Goal: Feedback & Contribution: Leave review/rating

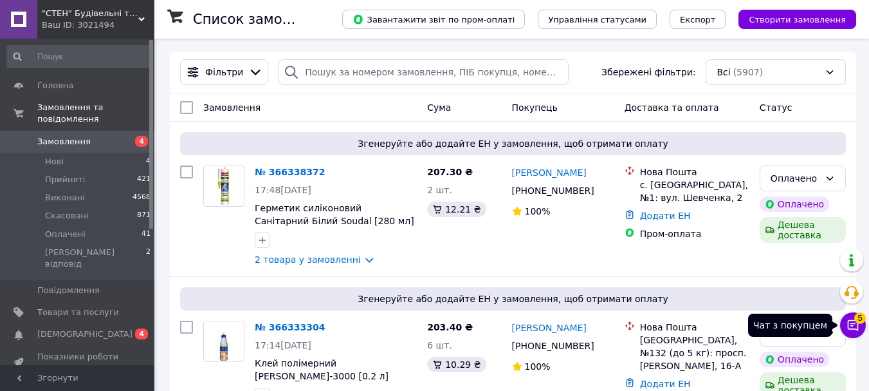
click at [854, 328] on icon at bounding box center [853, 325] width 13 height 13
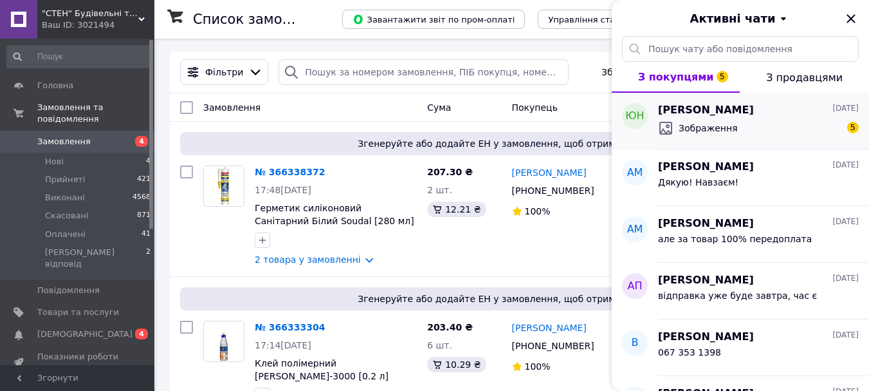
click at [717, 122] on span "Зображення" at bounding box center [708, 128] width 59 height 13
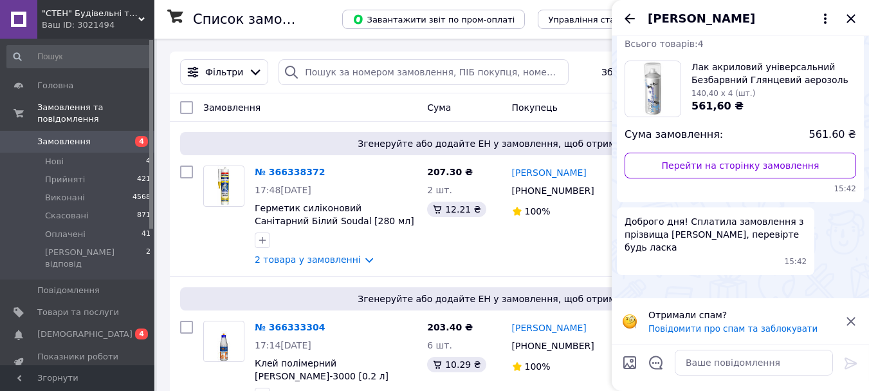
scroll to position [530, 0]
click at [700, 361] on textarea at bounding box center [754, 362] width 158 height 26
click at [705, 360] on textarea at bounding box center [754, 362] width 158 height 26
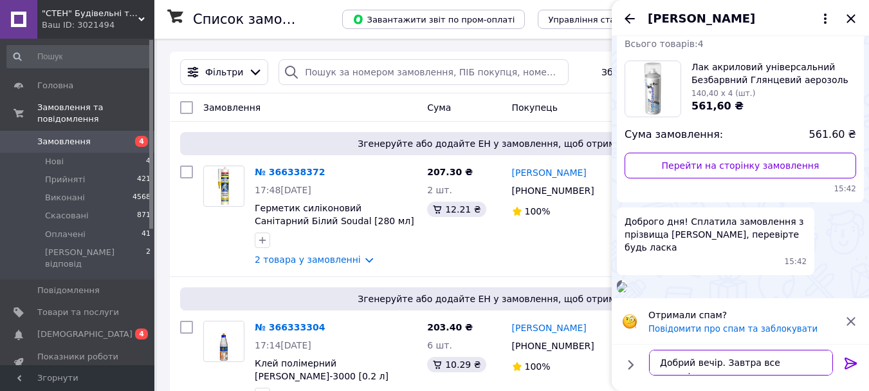
type textarea "Добрий вечір. Завтра все перевіримо"
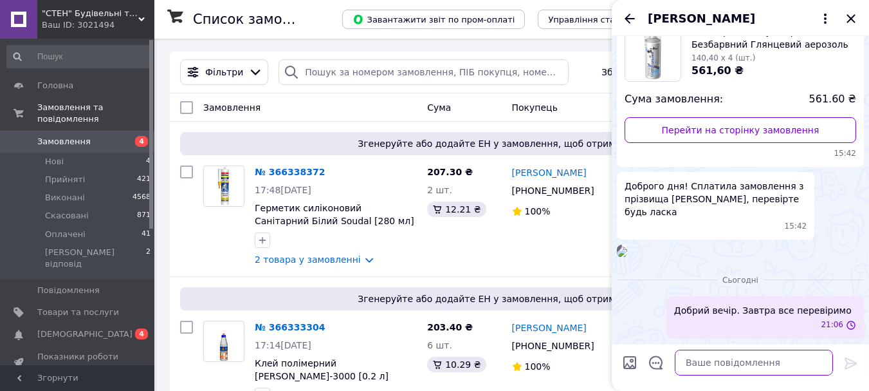
scroll to position [543, 0]
click at [696, 360] on textarea at bounding box center [754, 362] width 158 height 26
click at [851, 17] on icon "Закрити" at bounding box center [851, 18] width 15 height 15
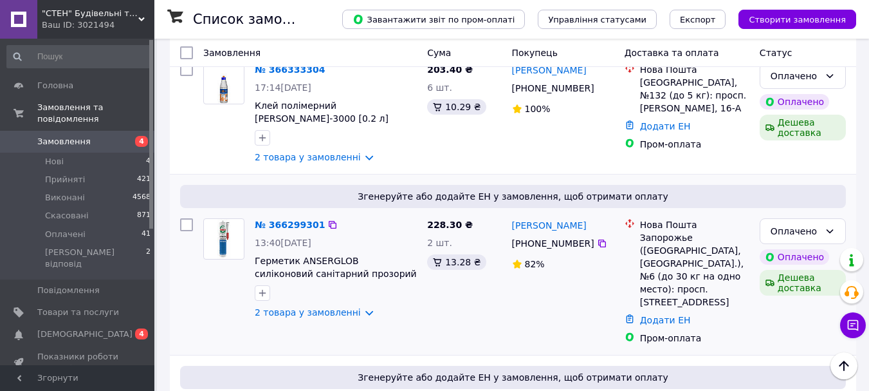
scroll to position [450, 0]
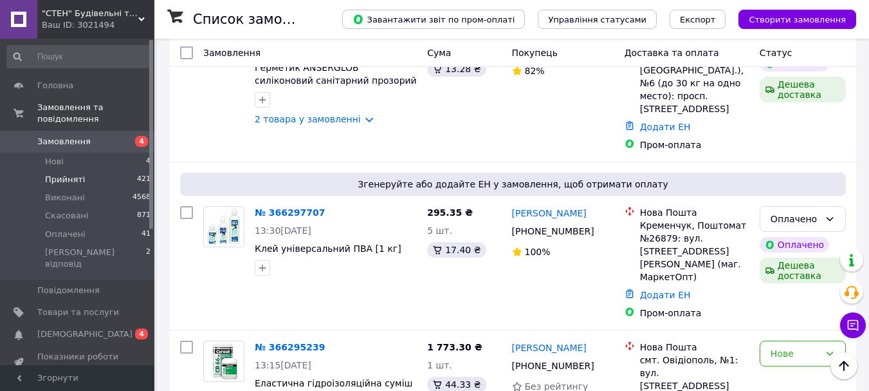
click at [58, 174] on span "Прийняті" at bounding box center [65, 180] width 40 height 12
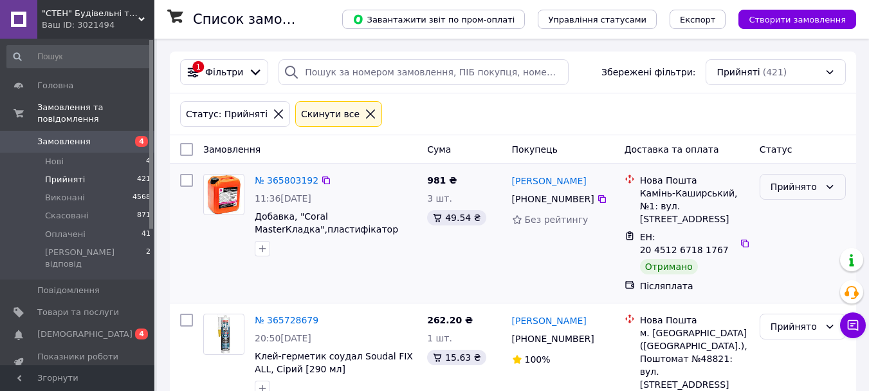
click at [776, 189] on div "Прийнято" at bounding box center [795, 187] width 49 height 14
click at [778, 216] on li "Виконано" at bounding box center [803, 214] width 85 height 23
click at [544, 181] on link "Іван Шумик" at bounding box center [549, 180] width 75 height 13
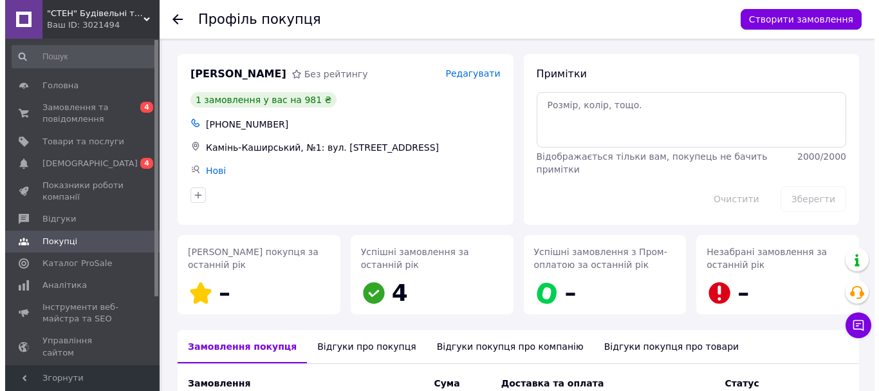
scroll to position [172, 0]
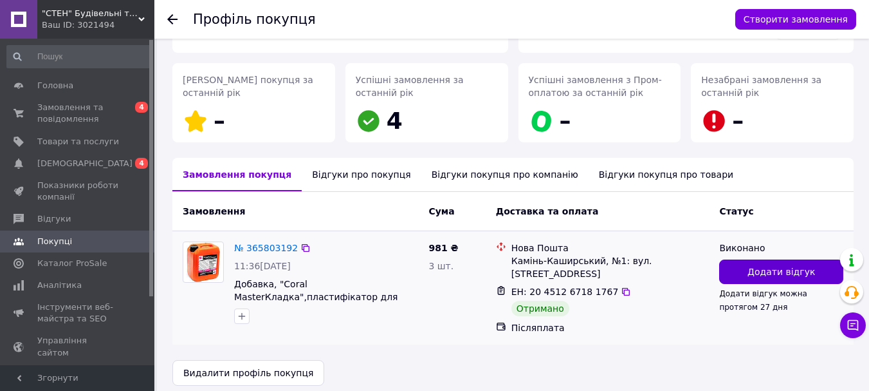
click at [737, 274] on button "Додати відгук" at bounding box center [781, 271] width 124 height 24
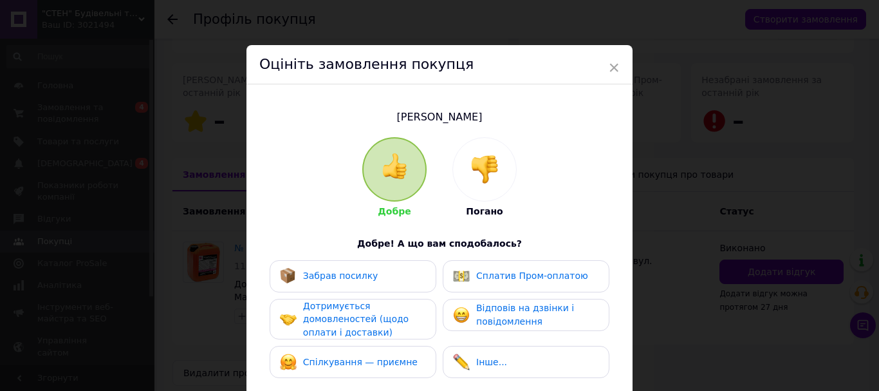
scroll to position [129, 0]
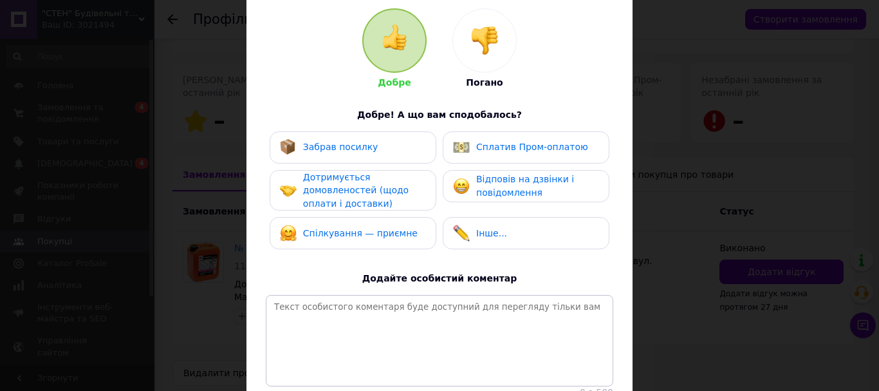
drag, startPoint x: 320, startPoint y: 147, endPoint x: 319, endPoint y: 197, distance: 49.6
click at [318, 152] on span "Забрав посилку" at bounding box center [340, 147] width 75 height 10
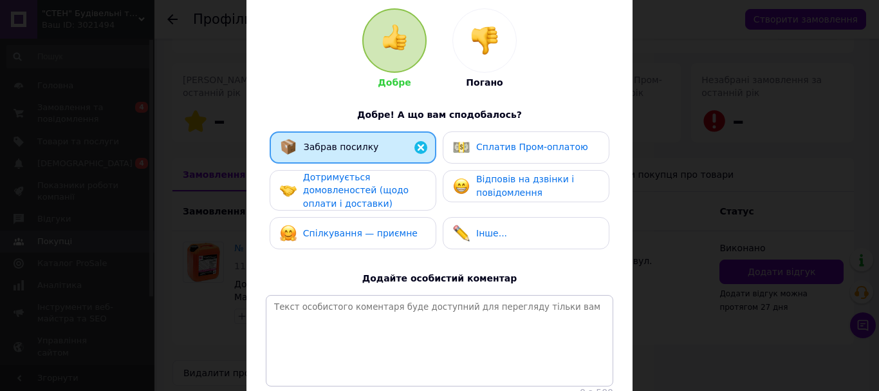
click at [321, 199] on span "Дотримується домовленостей (щодо оплати і доставки)" at bounding box center [356, 190] width 106 height 37
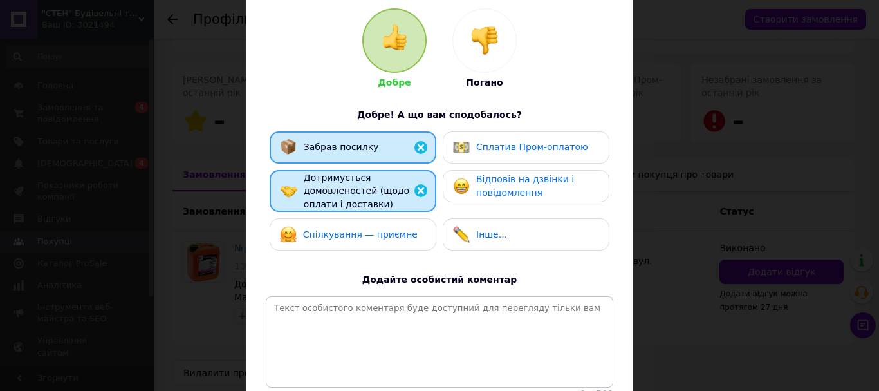
click at [499, 194] on div "Відповів на дзвінки і повідомлення" at bounding box center [526, 186] width 167 height 32
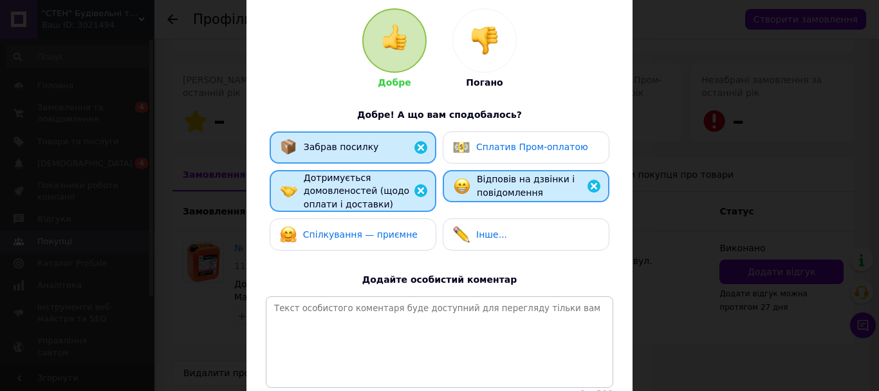
click at [499, 146] on span "Сплатив Пром-оплатою" at bounding box center [532, 147] width 112 height 10
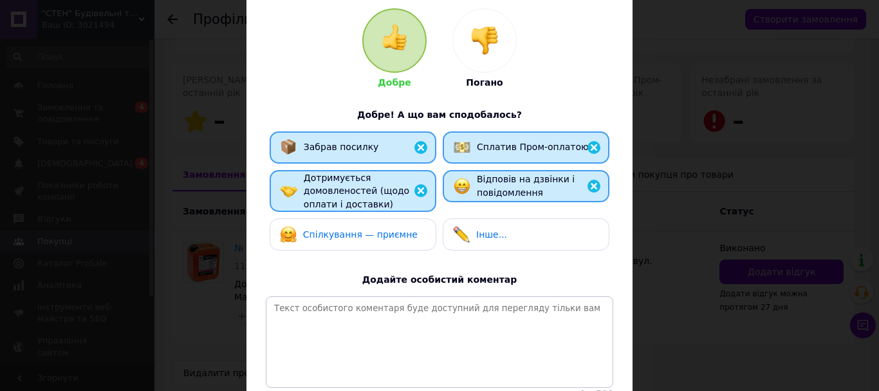
click at [499, 145] on span "Сплатив Пром-оплатою" at bounding box center [533, 147] width 112 height 10
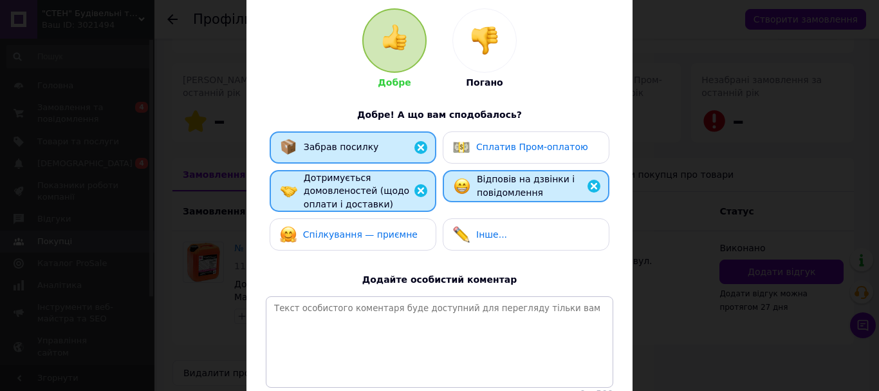
click at [396, 235] on span "Спілкування — приємне" at bounding box center [360, 234] width 115 height 10
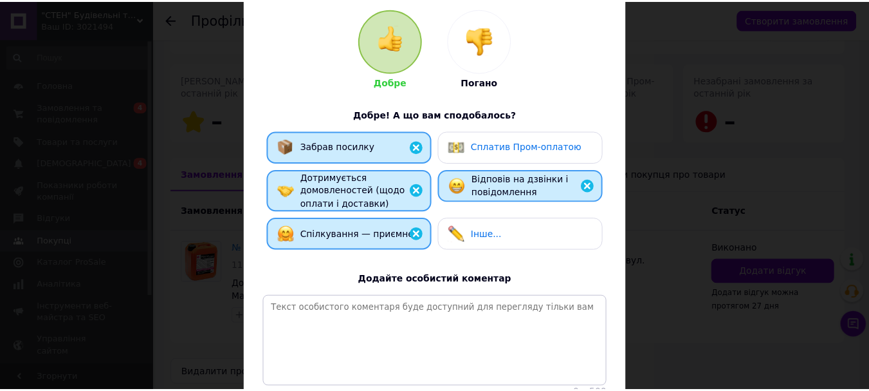
scroll to position [243, 0]
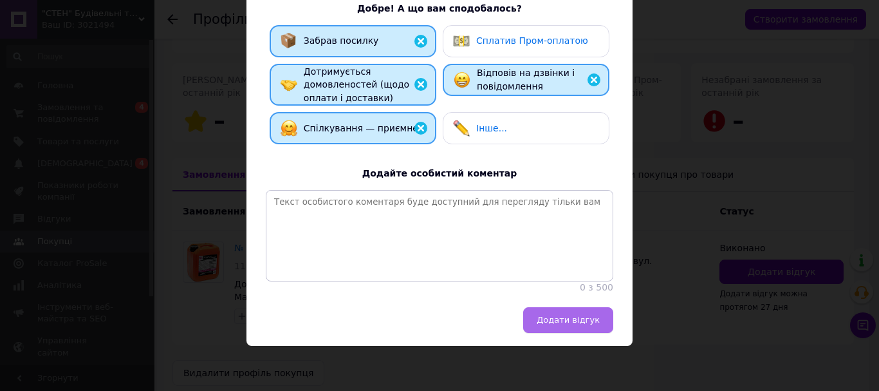
click at [564, 326] on button "Додати відгук" at bounding box center [568, 320] width 90 height 26
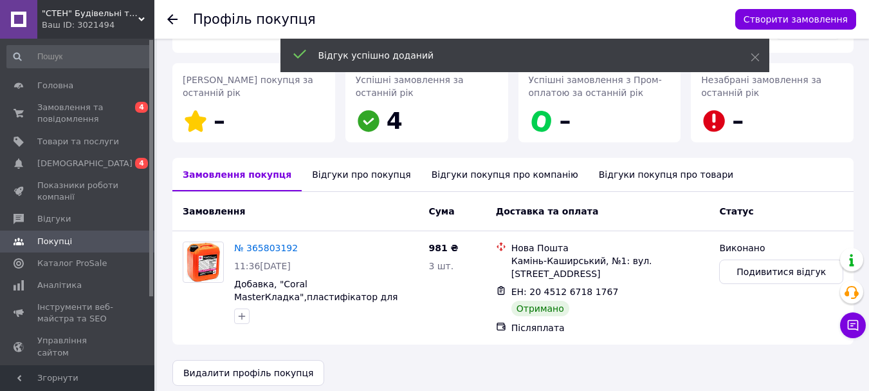
click at [174, 16] on icon at bounding box center [172, 19] width 10 height 10
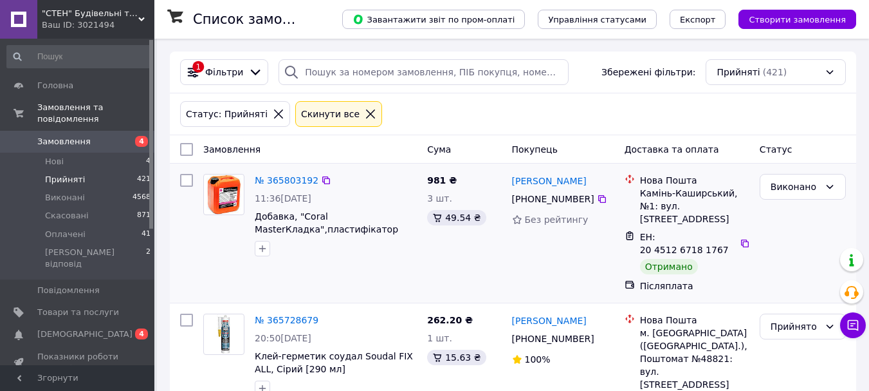
scroll to position [129, 0]
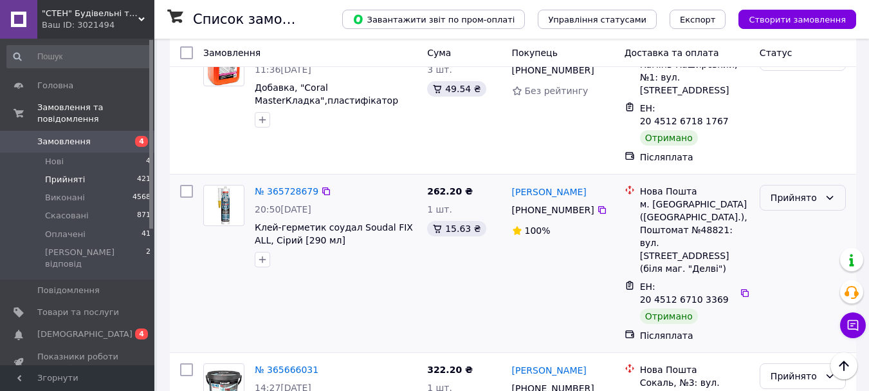
click at [788, 190] on div "Прийнято" at bounding box center [795, 197] width 49 height 14
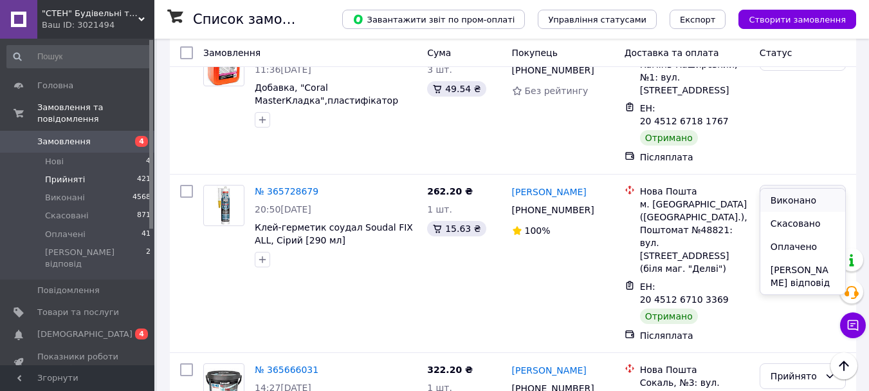
click at [787, 198] on li "Виконано" at bounding box center [803, 200] width 85 height 23
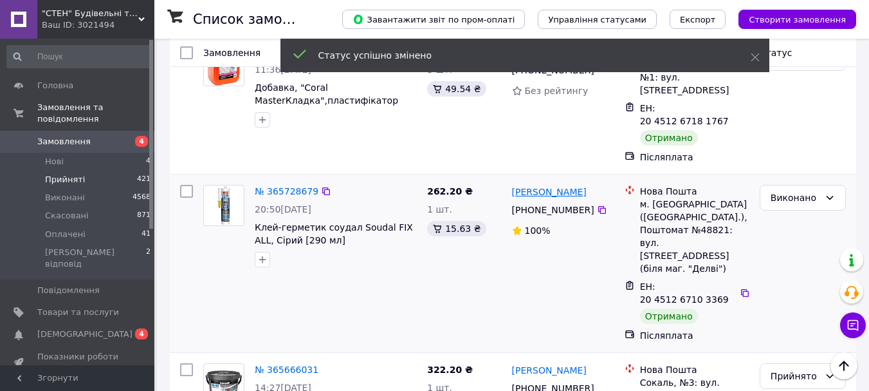
click at [571, 185] on link "Сергій Васильєв" at bounding box center [549, 191] width 75 height 13
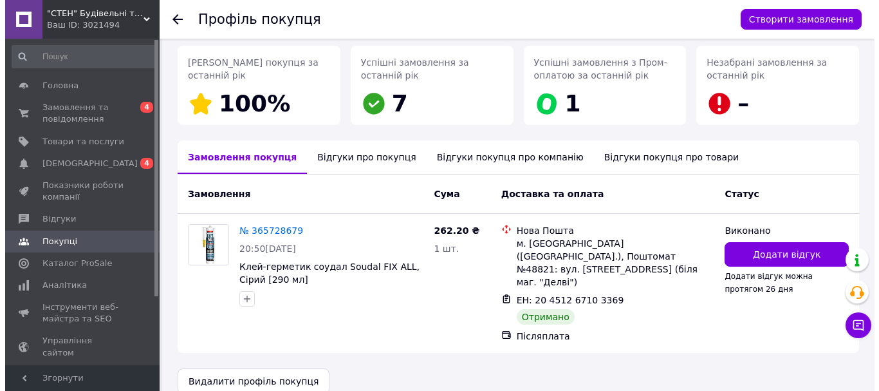
scroll to position [199, 0]
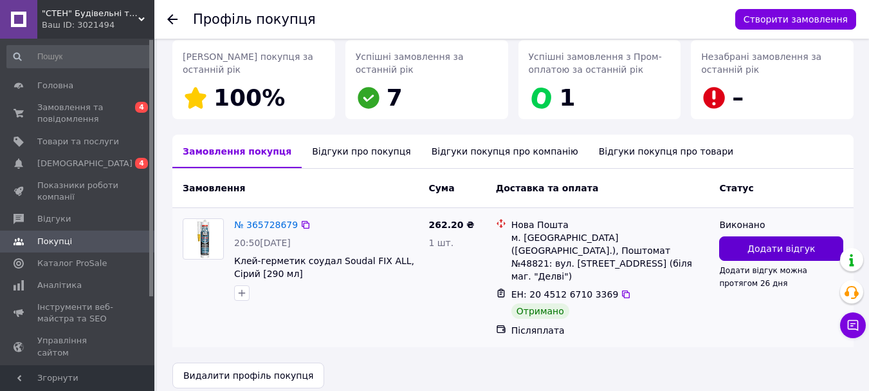
click at [748, 251] on button "Додати відгук" at bounding box center [781, 248] width 124 height 24
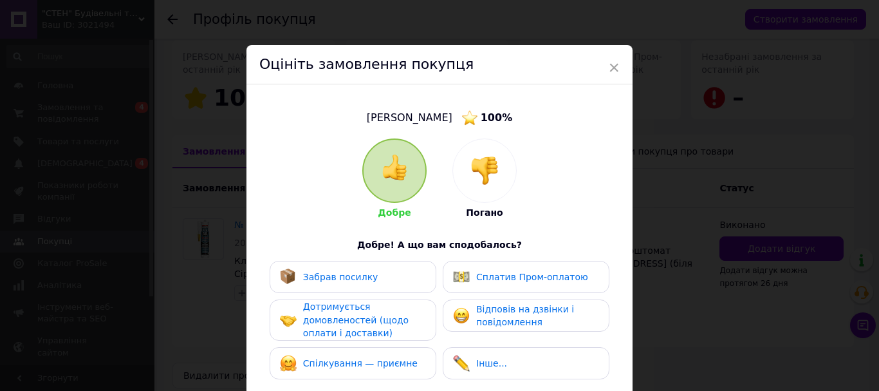
click at [349, 285] on div "Забрав посилку" at bounding box center [353, 277] width 167 height 32
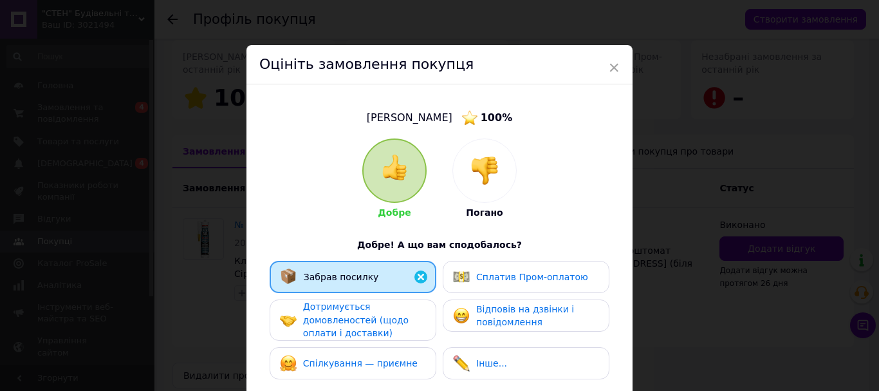
click at [335, 324] on span "Дотримується домовленостей (щодо оплати і доставки)" at bounding box center [356, 319] width 106 height 37
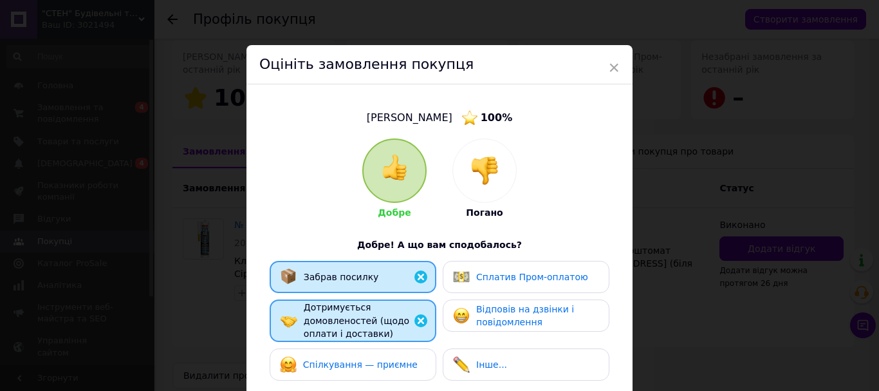
click at [485, 304] on span "Відповів на дзвінки і повідомлення" at bounding box center [525, 316] width 98 height 24
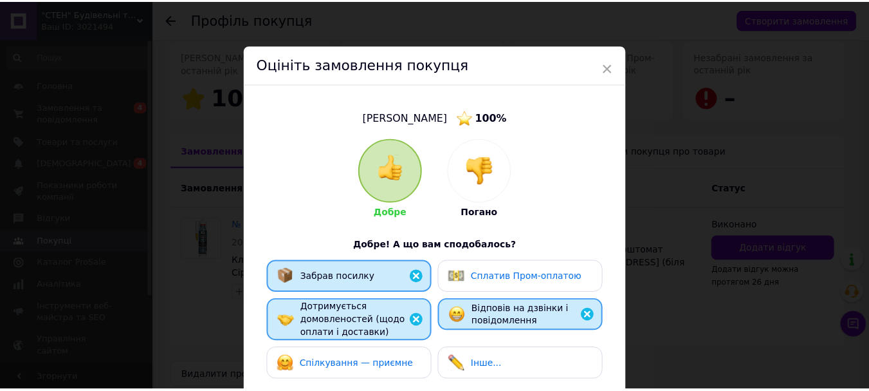
scroll to position [244, 0]
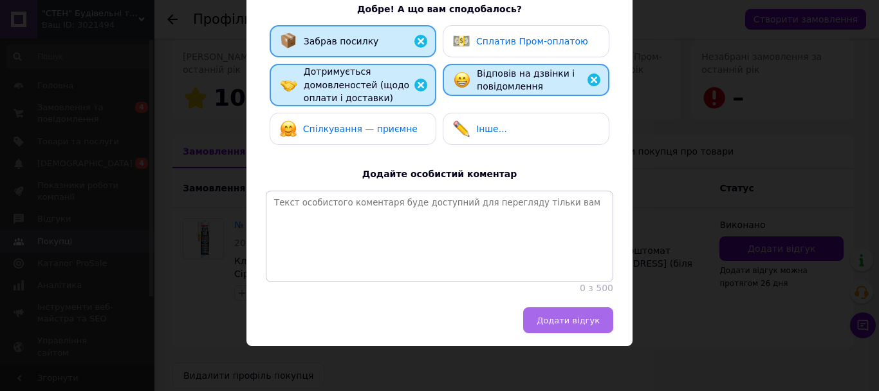
click at [568, 321] on span "Додати відгук" at bounding box center [568, 320] width 63 height 10
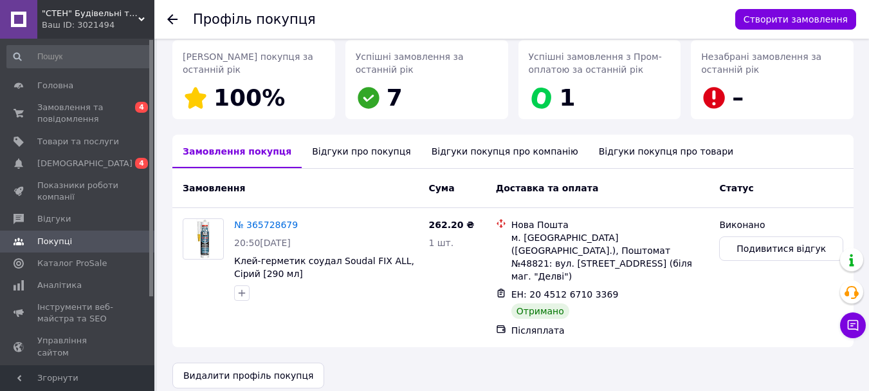
click at [174, 19] on use at bounding box center [172, 19] width 10 height 10
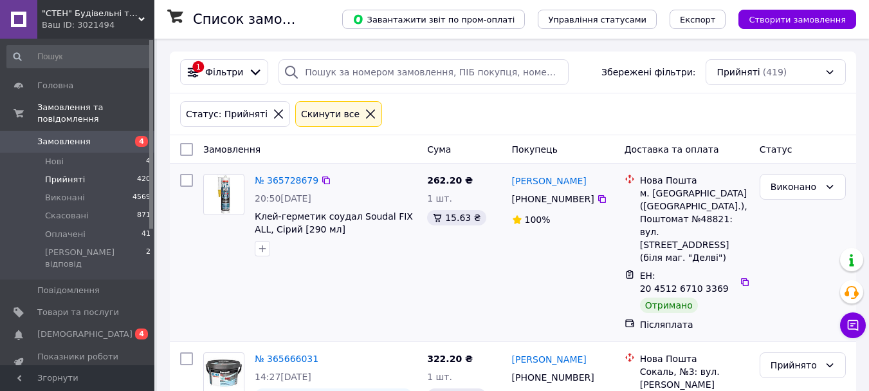
scroll to position [129, 0]
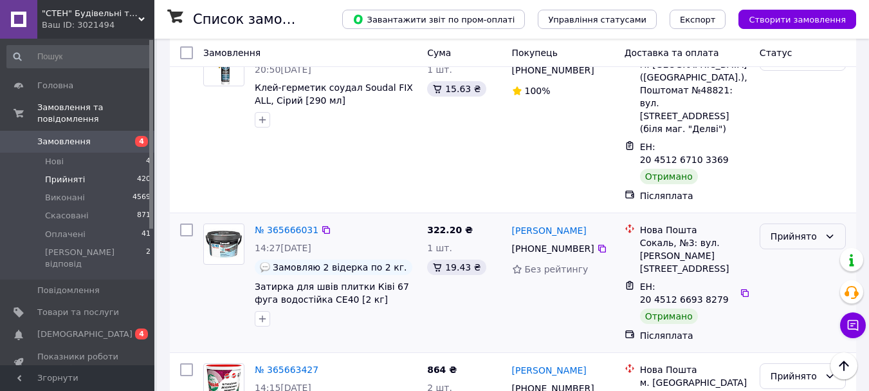
click at [791, 229] on div "Прийнято" at bounding box center [795, 236] width 49 height 14
click at [782, 223] on li "Виконано" at bounding box center [803, 225] width 85 height 23
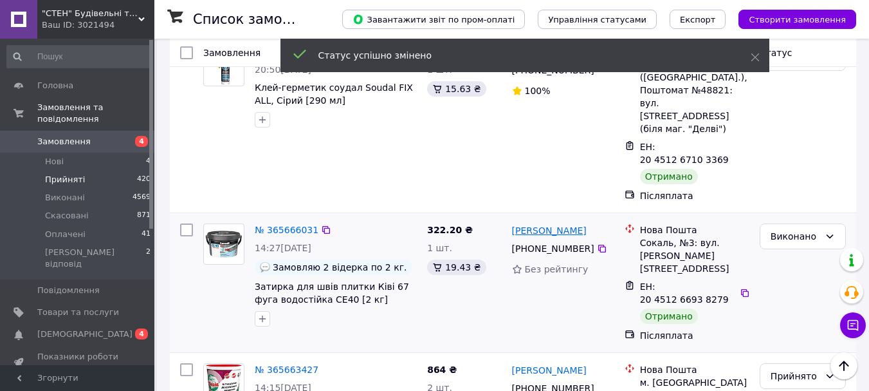
click at [575, 224] on link "Андрій Павлечко" at bounding box center [549, 230] width 75 height 13
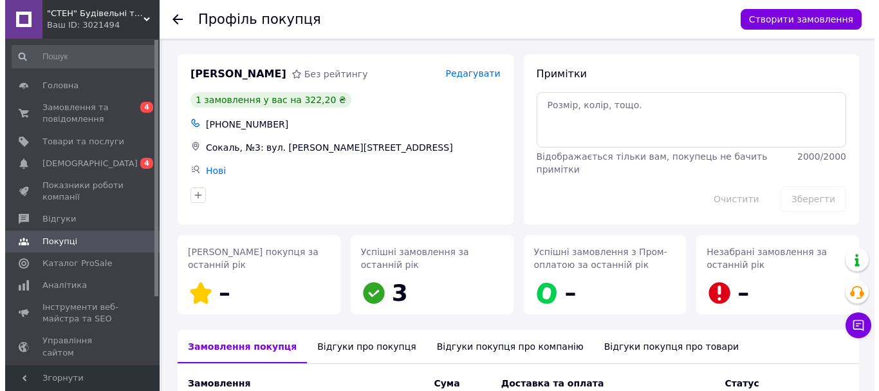
scroll to position [192, 0]
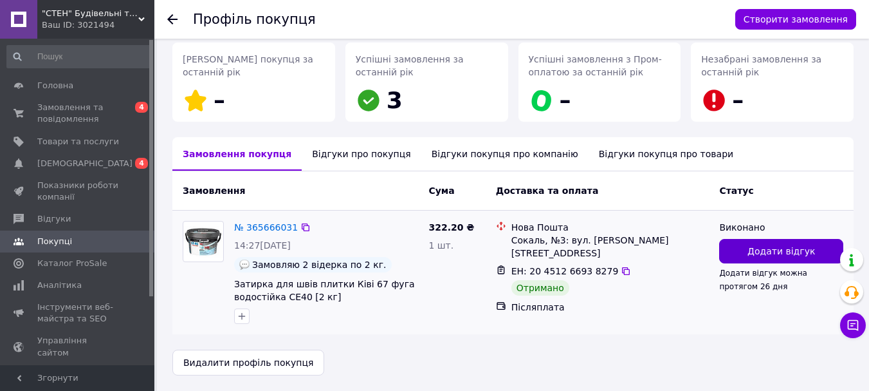
click at [753, 246] on span "Додати відгук" at bounding box center [782, 251] width 68 height 13
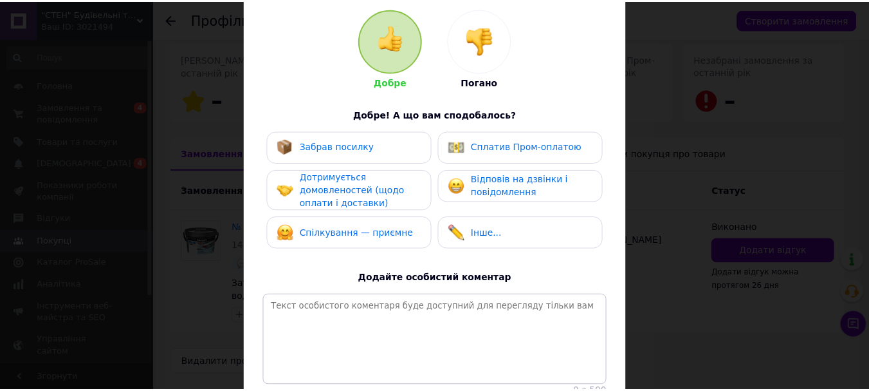
scroll to position [193, 0]
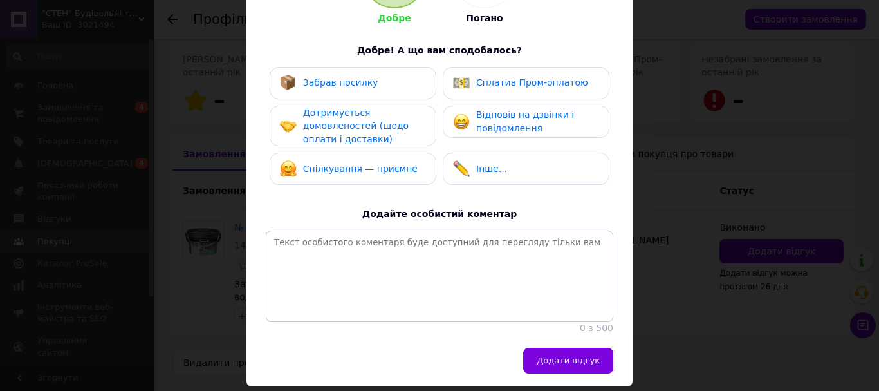
drag, startPoint x: 316, startPoint y: 82, endPoint x: 320, endPoint y: 121, distance: 39.5
click at [316, 82] on span "Забрав посилку" at bounding box center [340, 82] width 75 height 10
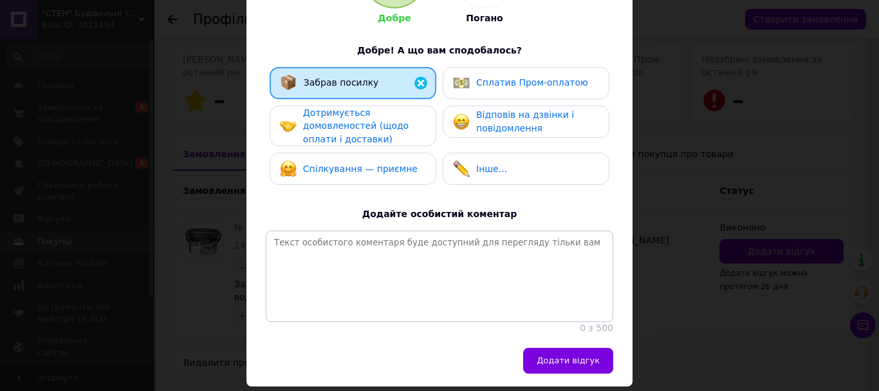
click at [320, 124] on span "Дотримується домовленостей (щодо оплати і доставки)" at bounding box center [356, 125] width 106 height 37
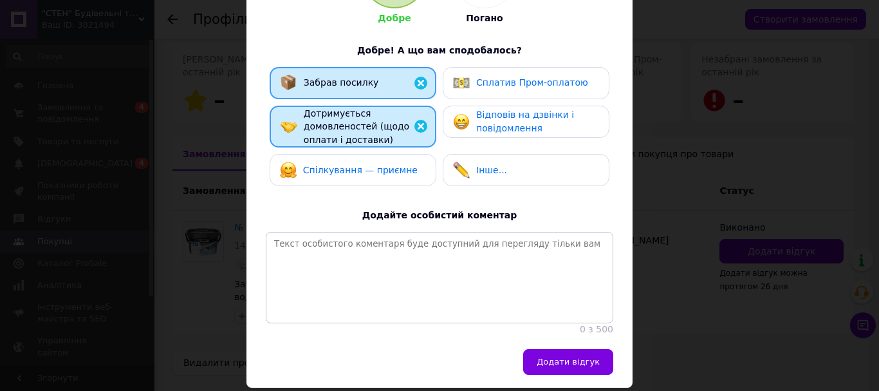
drag, startPoint x: 346, startPoint y: 172, endPoint x: 467, endPoint y: 138, distance: 125.7
click at [360, 165] on div "Спілкування — приємне" at bounding box center [360, 170] width 115 height 14
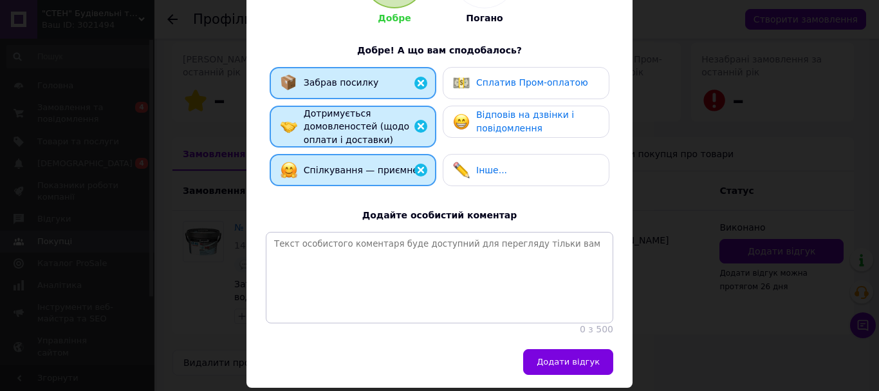
drag, startPoint x: 489, startPoint y: 122, endPoint x: 494, endPoint y: 137, distance: 16.1
click at [489, 121] on span "Відповів на дзвінки і повідомлення" at bounding box center [525, 121] width 98 height 24
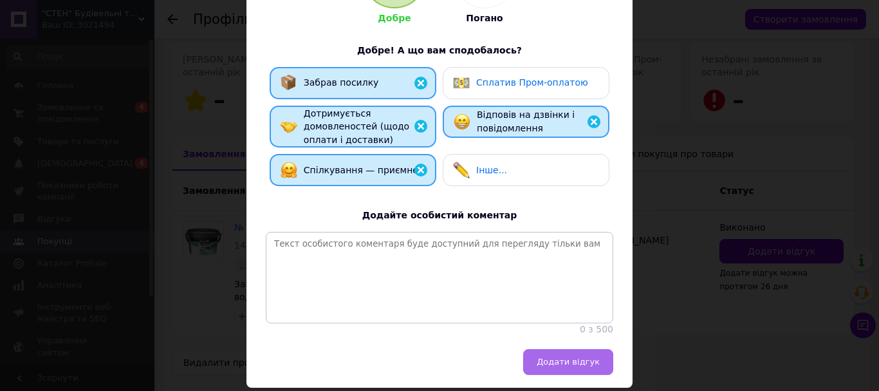
click at [588, 374] on button "Додати відгук" at bounding box center [568, 362] width 90 height 26
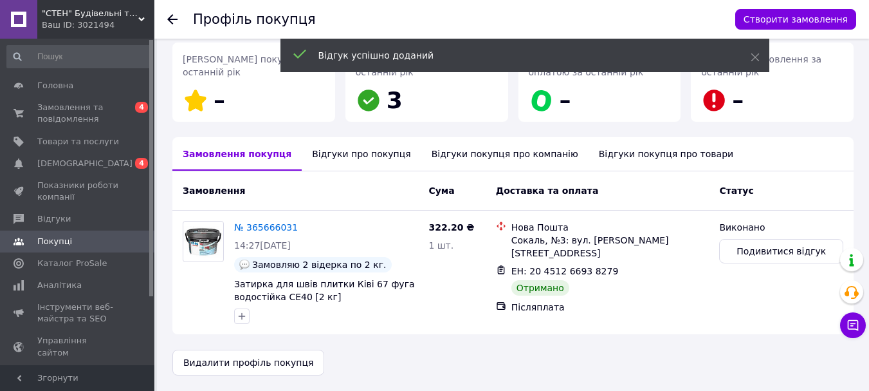
click at [174, 17] on icon at bounding box center [172, 19] width 10 height 10
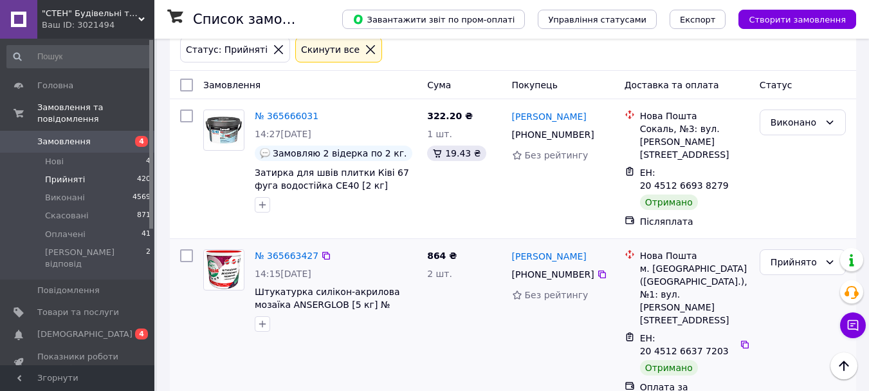
scroll to position [129, 0]
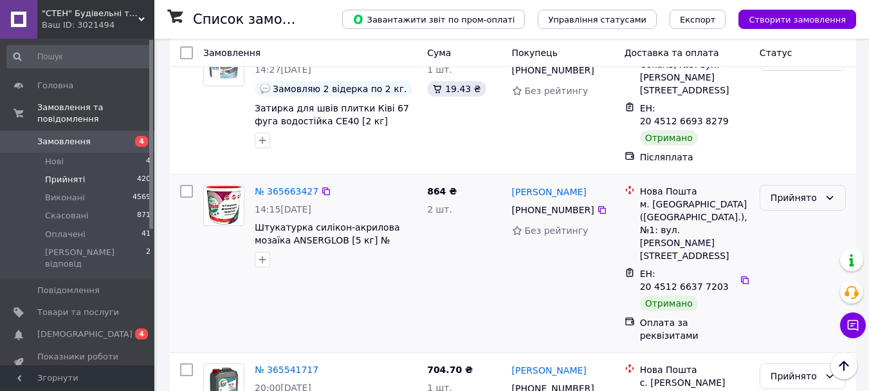
click at [790, 190] on div "Прийнято" at bounding box center [795, 197] width 49 height 14
click at [781, 212] on li "Виконано" at bounding box center [803, 210] width 85 height 23
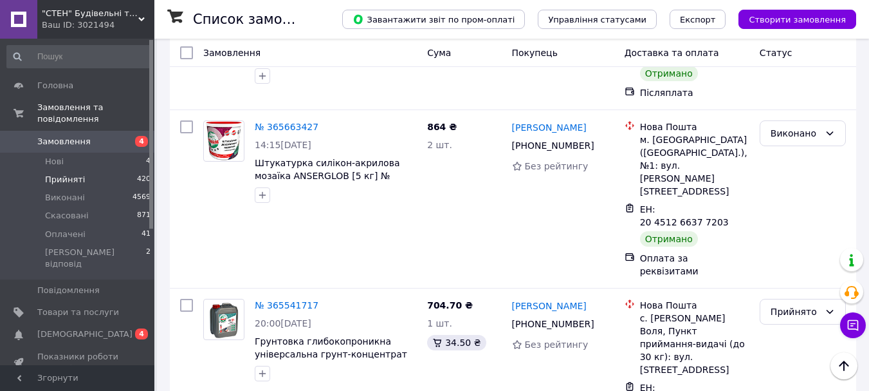
scroll to position [322, 0]
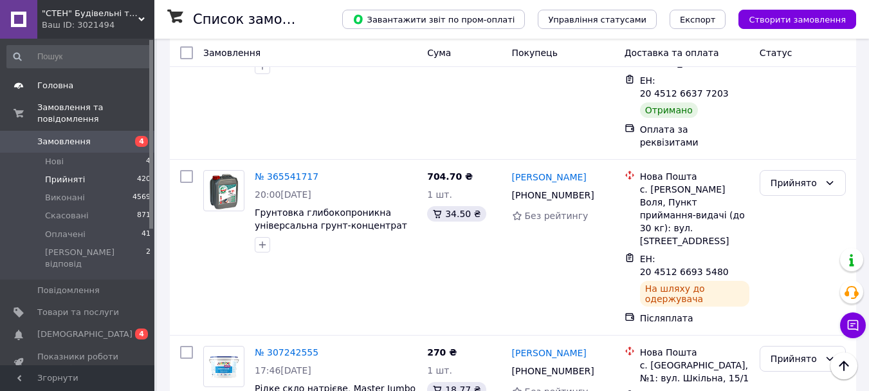
click at [41, 83] on span "Головна" at bounding box center [55, 86] width 36 height 12
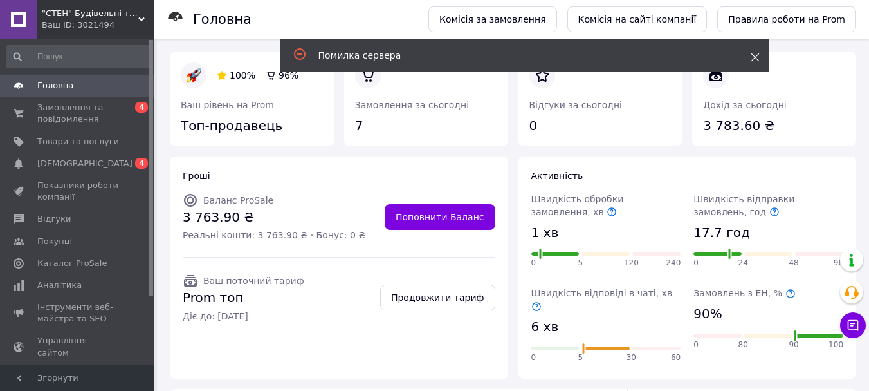
click at [753, 54] on icon at bounding box center [755, 57] width 9 height 9
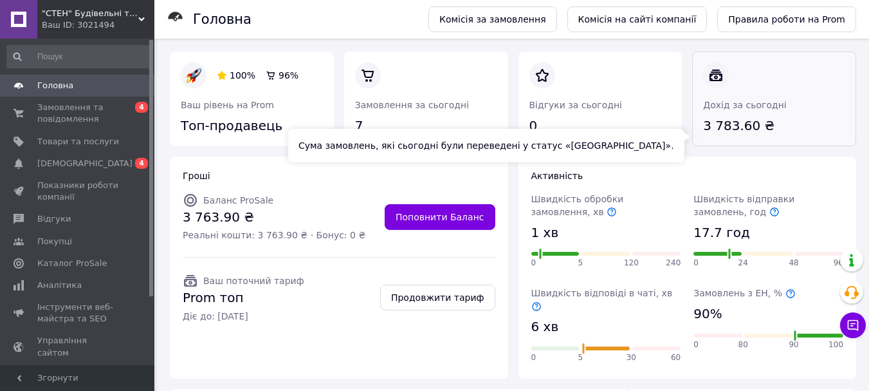
scroll to position [129, 0]
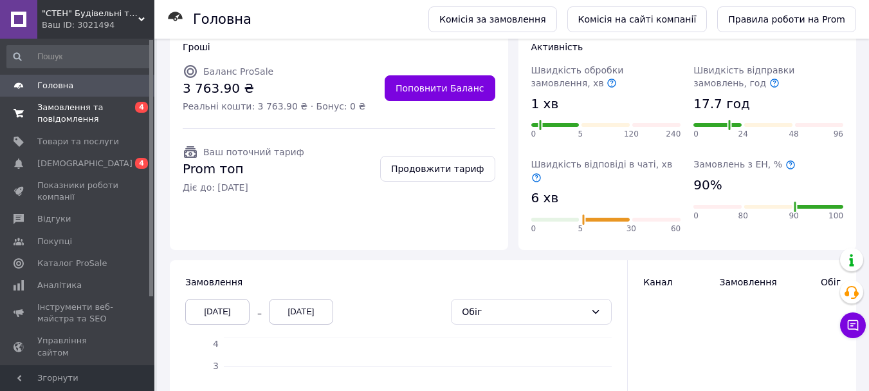
click at [67, 115] on span "Замовлення та повідомлення" at bounding box center [78, 113] width 82 height 23
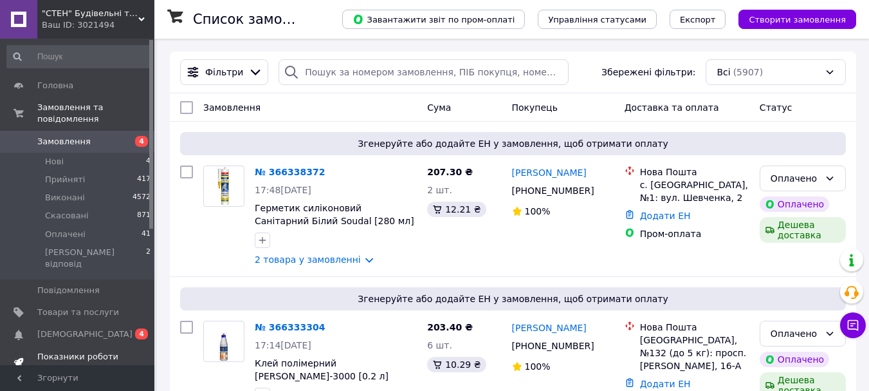
click at [47, 351] on span "Показники роботи компанії" at bounding box center [78, 362] width 82 height 23
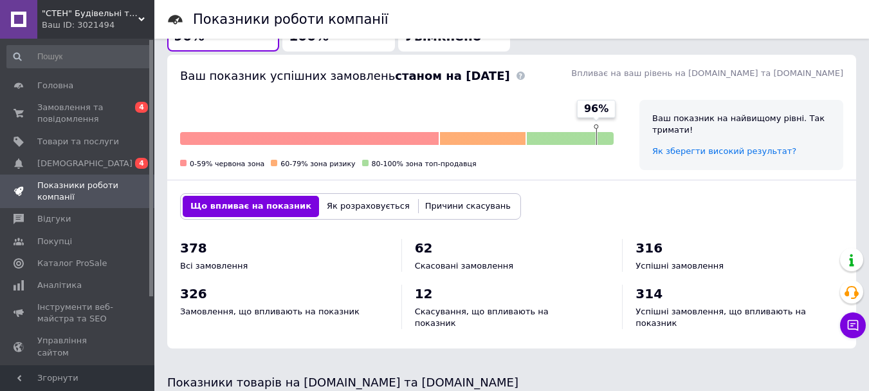
scroll to position [643, 0]
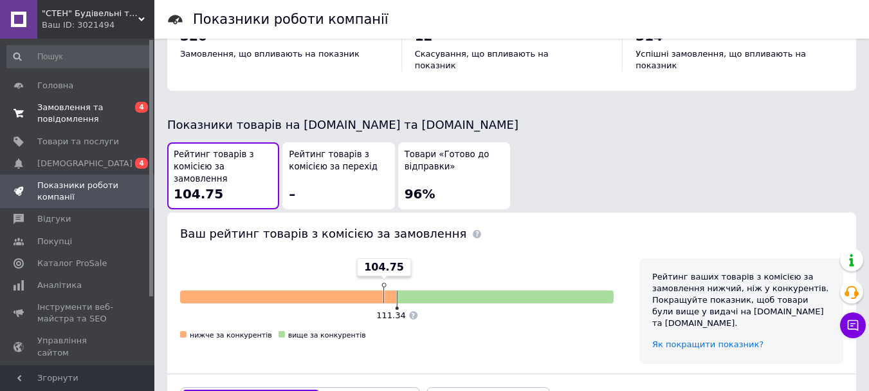
click at [42, 115] on span "Замовлення та повідомлення" at bounding box center [78, 113] width 82 height 23
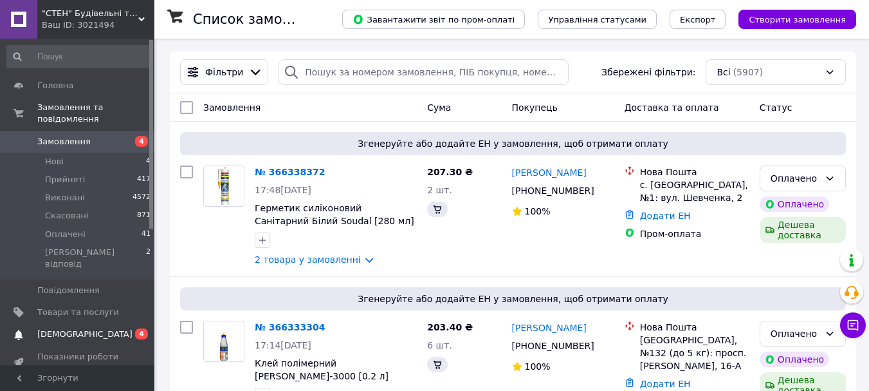
click at [74, 328] on span "[DEMOGRAPHIC_DATA]" at bounding box center [84, 334] width 95 height 12
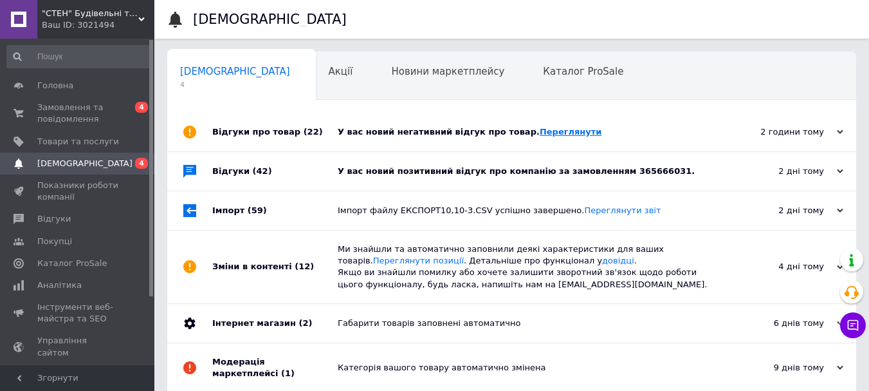
click at [540, 131] on link "Переглянути" at bounding box center [571, 132] width 62 height 10
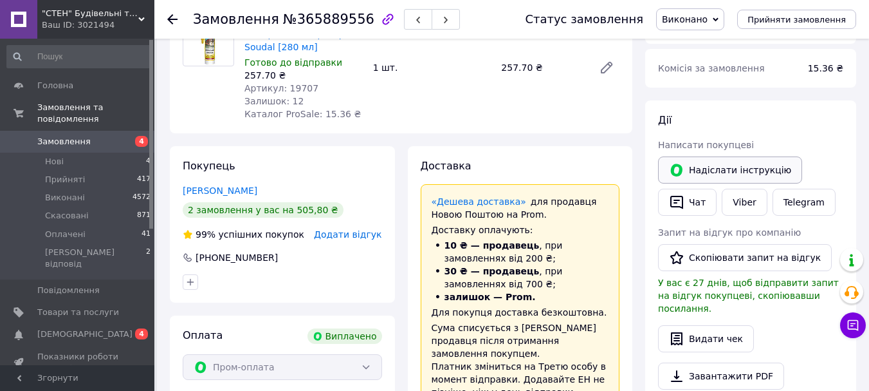
scroll to position [257, 0]
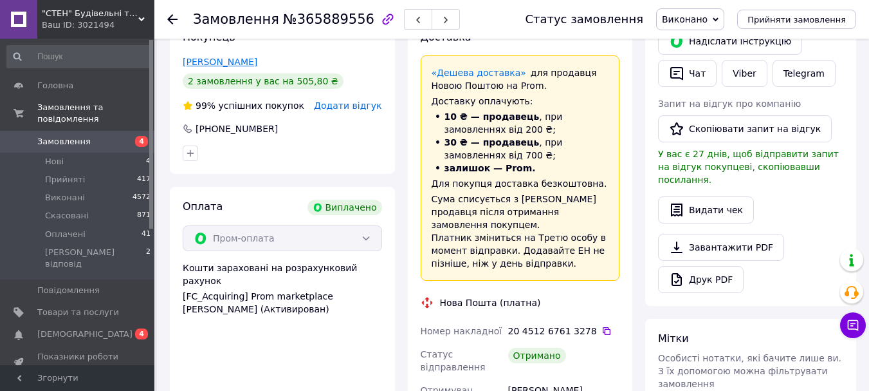
click at [196, 64] on link "Покатов Роман" at bounding box center [220, 62] width 75 height 10
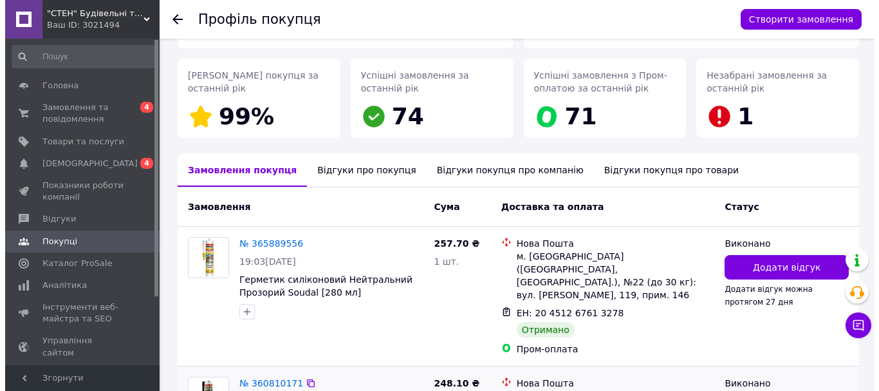
scroll to position [308, 0]
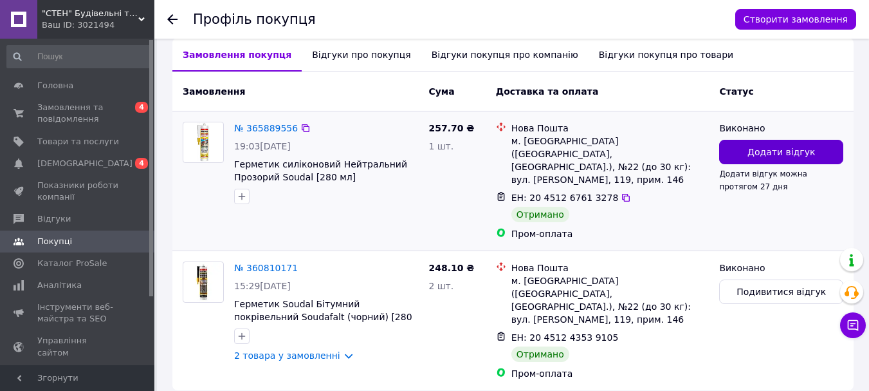
click at [734, 140] on button "Додати відгук" at bounding box center [781, 152] width 124 height 24
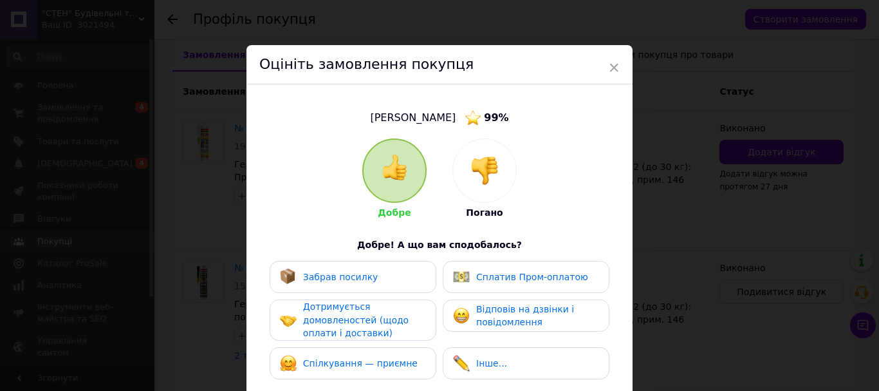
drag, startPoint x: 353, startPoint y: 281, endPoint x: 346, endPoint y: 320, distance: 39.4
click at [352, 281] on span "Забрав посилку" at bounding box center [340, 277] width 75 height 10
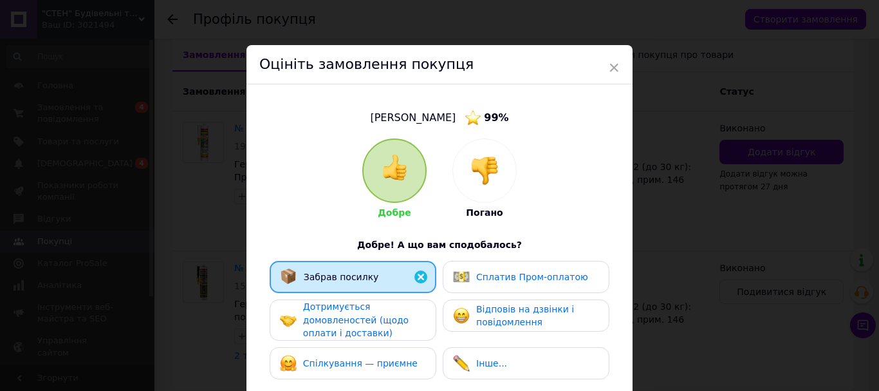
drag, startPoint x: 347, startPoint y: 326, endPoint x: 531, endPoint y: 279, distance: 189.9
click at [365, 318] on span "Дотримується домовленостей (щодо оплати і доставки)" at bounding box center [356, 319] width 106 height 37
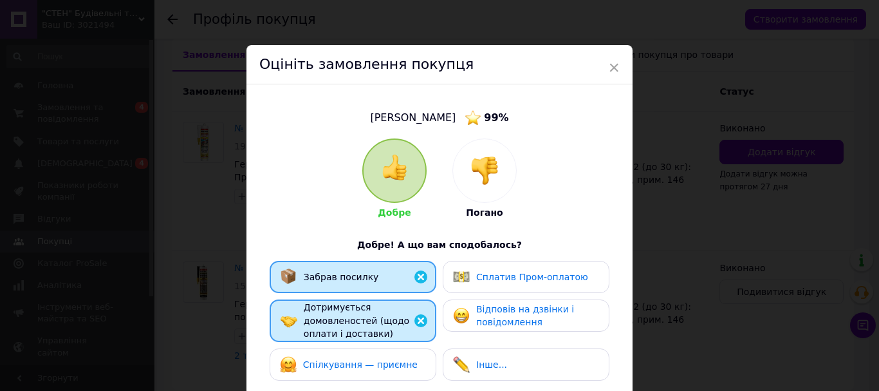
click at [533, 273] on span "Сплатив Пром-оплатою" at bounding box center [532, 277] width 112 height 10
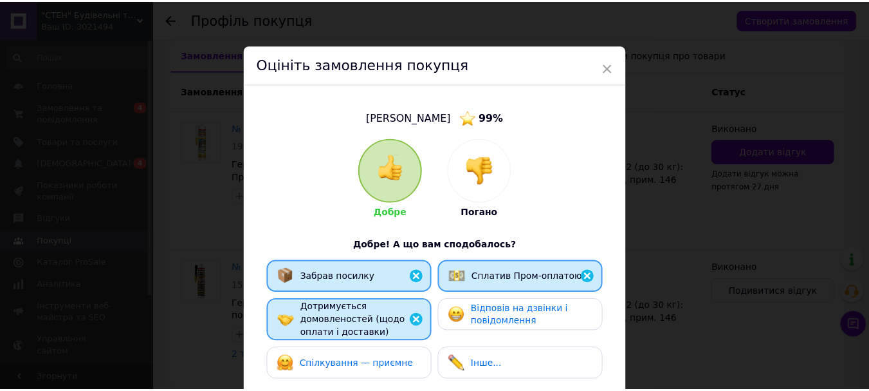
scroll to position [244, 0]
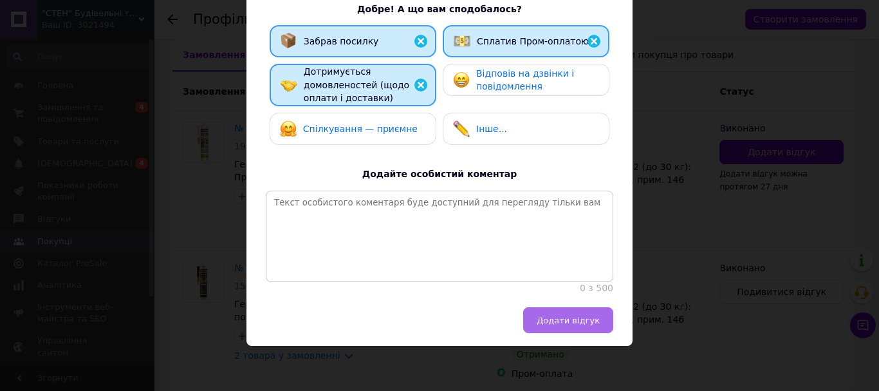
drag, startPoint x: 582, startPoint y: 320, endPoint x: 548, endPoint y: 201, distance: 124.4
click at [581, 319] on span "Додати відгук" at bounding box center [568, 320] width 63 height 10
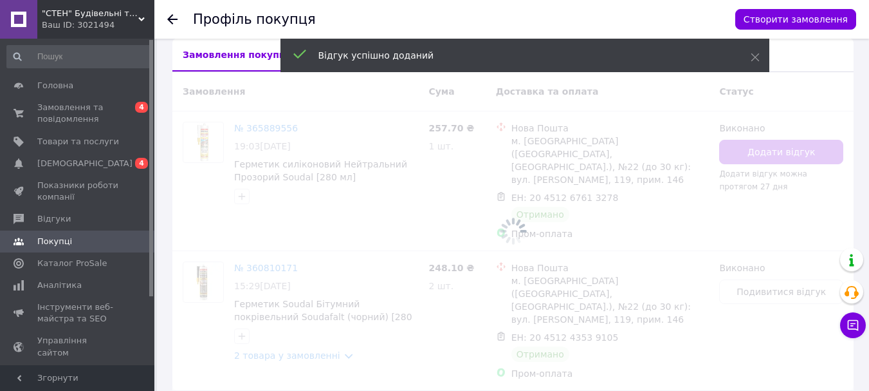
click at [175, 16] on icon at bounding box center [172, 19] width 10 height 10
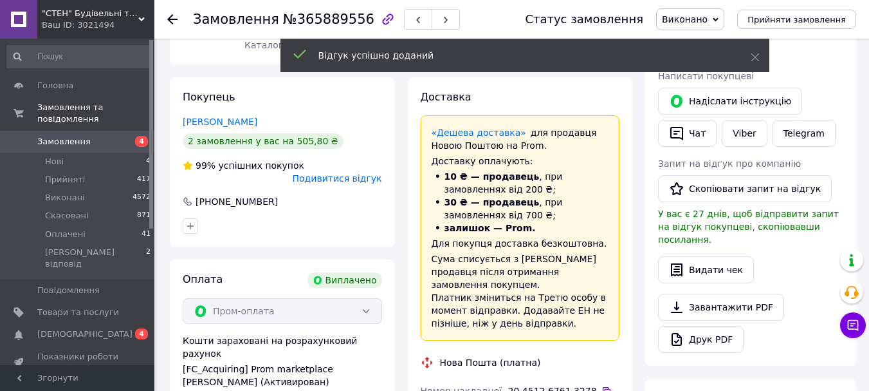
scroll to position [57, 0]
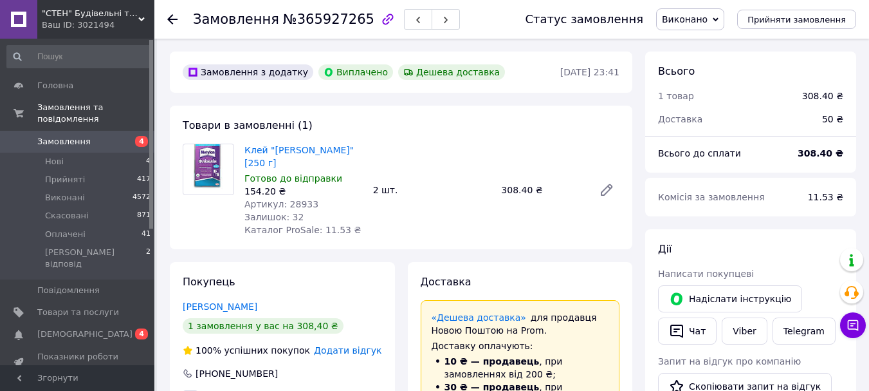
scroll to position [129, 0]
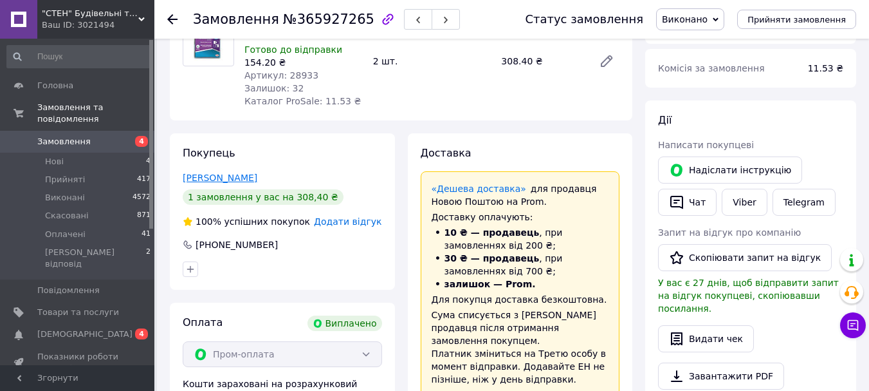
click at [197, 178] on link "Рябініна Виктория" at bounding box center [220, 177] width 75 height 10
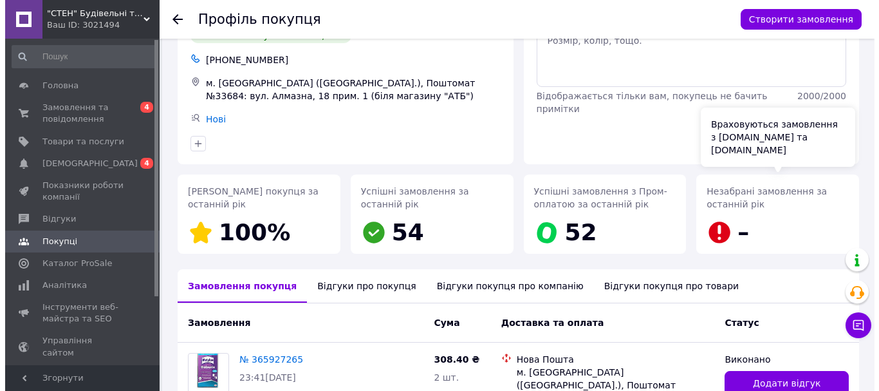
scroll to position [199, 0]
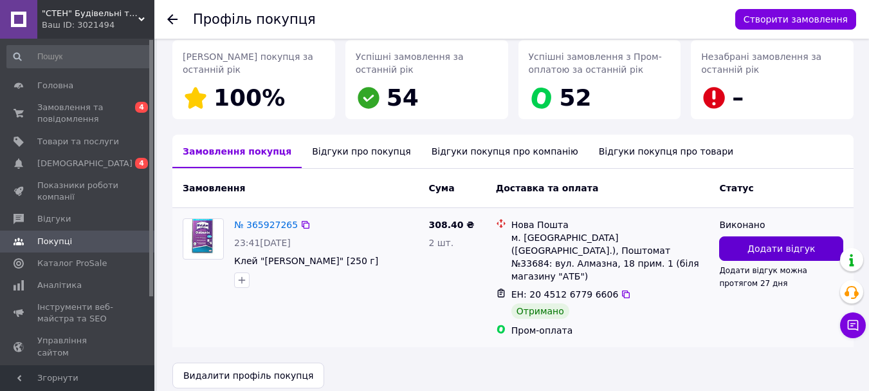
click at [750, 248] on button "Додати відгук" at bounding box center [781, 248] width 124 height 24
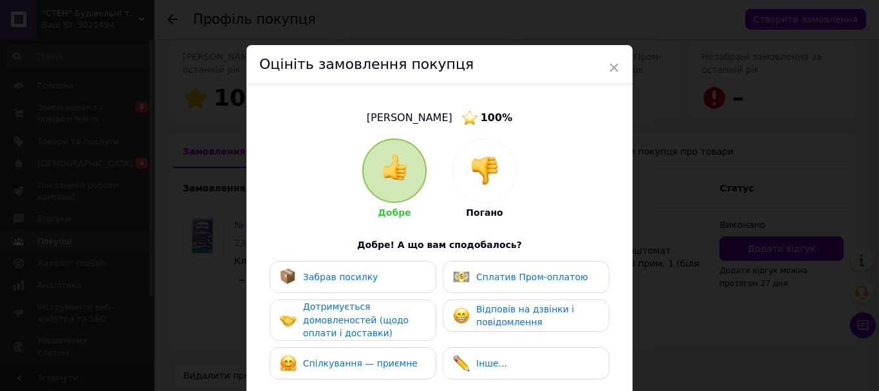
click at [364, 274] on span "Забрав посилку" at bounding box center [340, 277] width 75 height 10
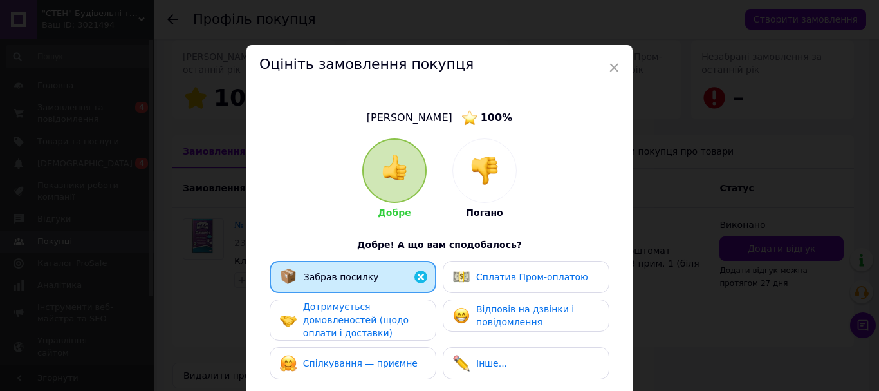
click at [369, 306] on div "Дотримується домовленостей (щодо оплати і доставки)" at bounding box center [364, 320] width 122 height 40
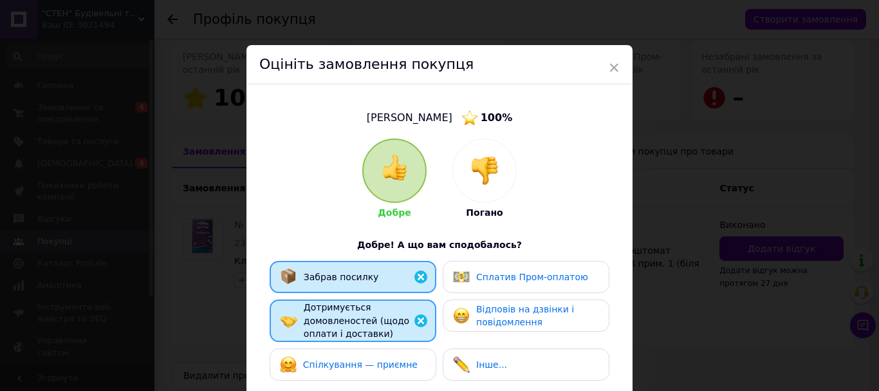
click at [529, 277] on span "Сплатив Пром-оплатою" at bounding box center [532, 277] width 112 height 10
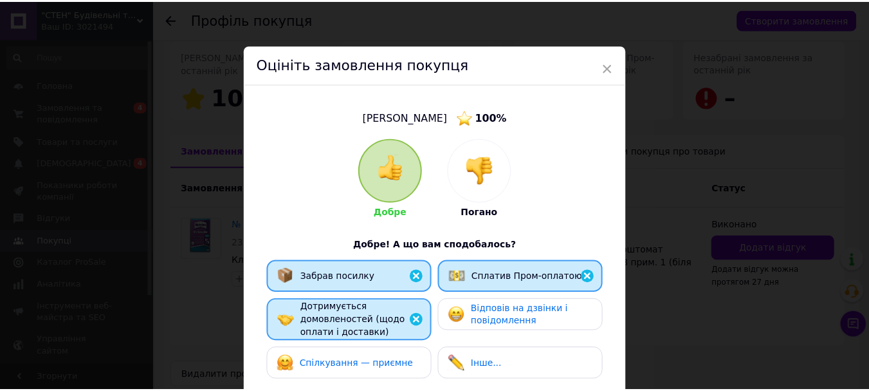
scroll to position [244, 0]
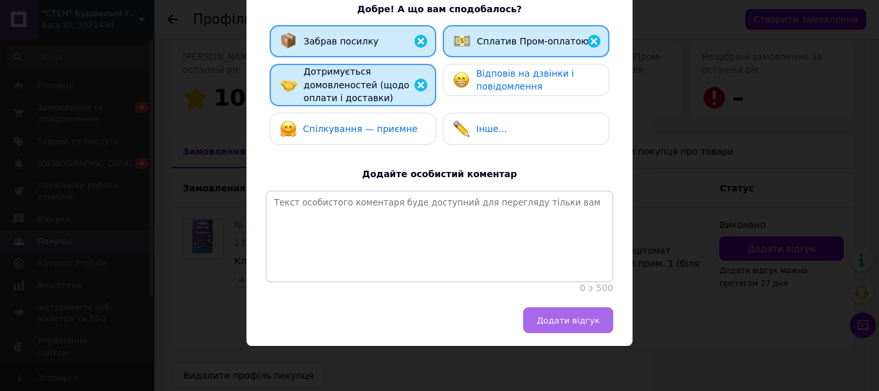
click at [549, 315] on span "Додати відгук" at bounding box center [568, 320] width 63 height 10
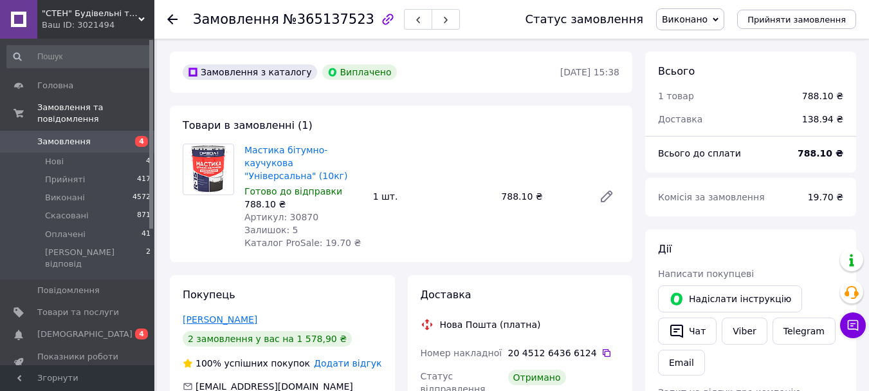
click at [242, 314] on link "Кружков Анатолій" at bounding box center [220, 319] width 75 height 10
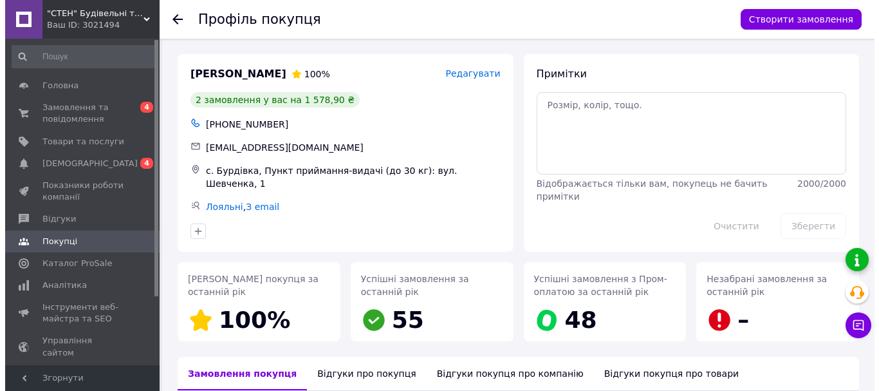
scroll to position [257, 0]
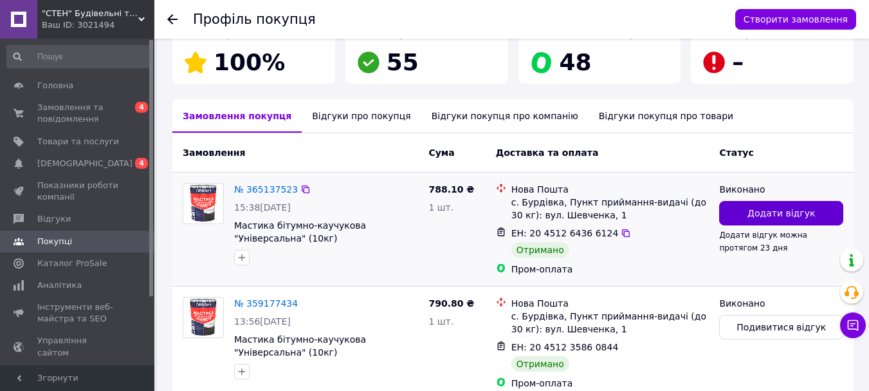
click at [805, 207] on span "Додати відгук" at bounding box center [782, 213] width 68 height 13
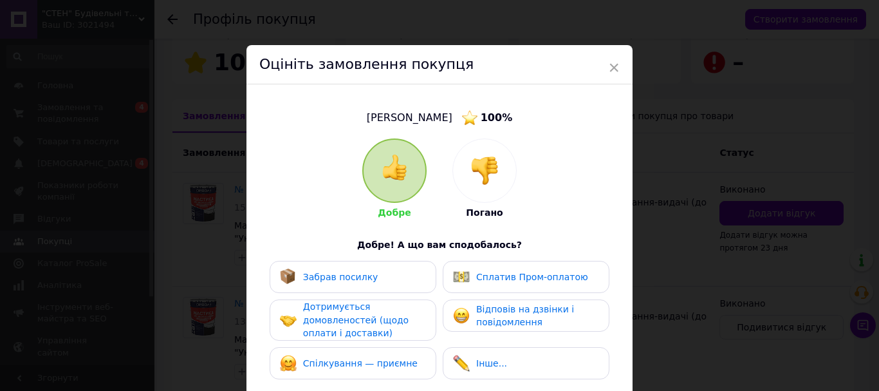
drag, startPoint x: 373, startPoint y: 272, endPoint x: 367, endPoint y: 278, distance: 8.2
click at [370, 274] on div "Забрав посилку" at bounding box center [353, 276] width 146 height 17
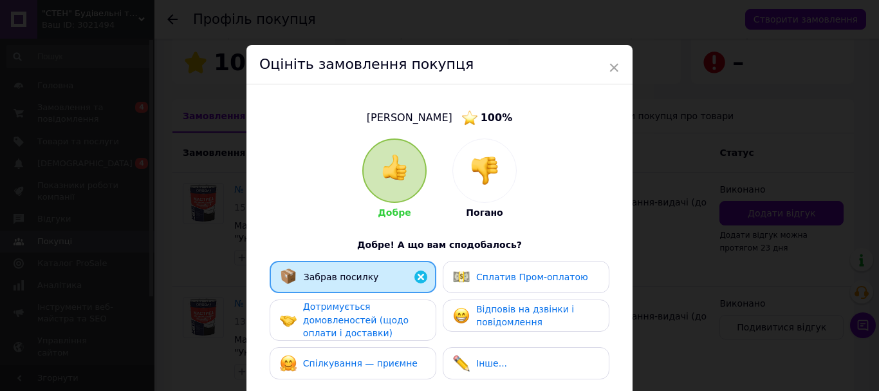
drag, startPoint x: 356, startPoint y: 342, endPoint x: 362, endPoint y: 331, distance: 12.4
click at [361, 334] on div "Забрав посилку Сплатив Пром-оплатою Дотримується домовленостей (щодо оплати і д…" at bounding box center [439, 323] width 347 height 125
drag, startPoint x: 388, startPoint y: 321, endPoint x: 441, endPoint y: 312, distance: 54.2
click at [394, 321] on div "Дотримується домовленостей (щодо оплати і доставки)" at bounding box center [364, 320] width 122 height 40
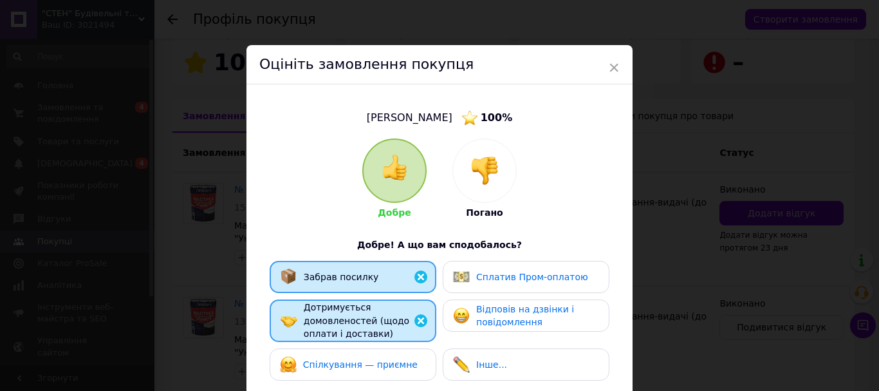
click at [470, 279] on div "Сплатив Пром-оплатою" at bounding box center [520, 276] width 135 height 17
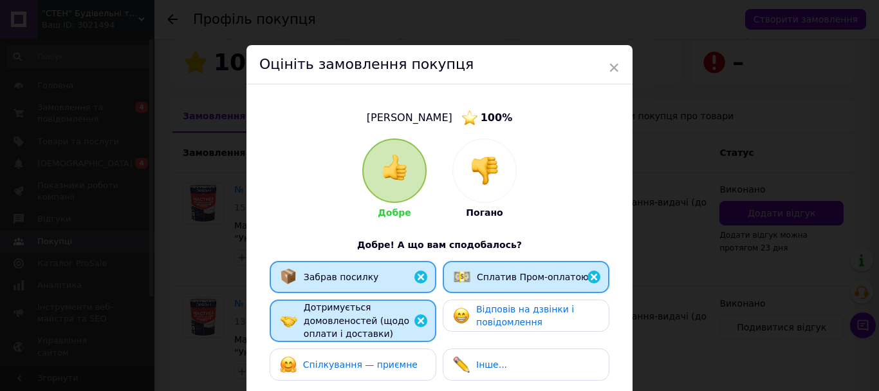
scroll to position [244, 0]
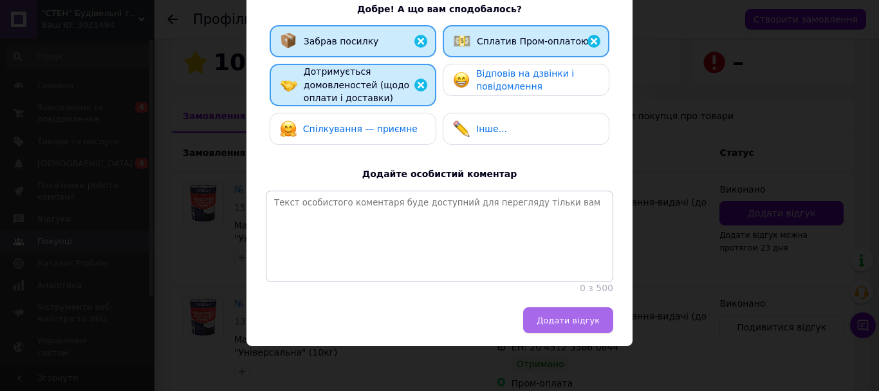
click at [551, 319] on span "Додати відгук" at bounding box center [568, 320] width 63 height 10
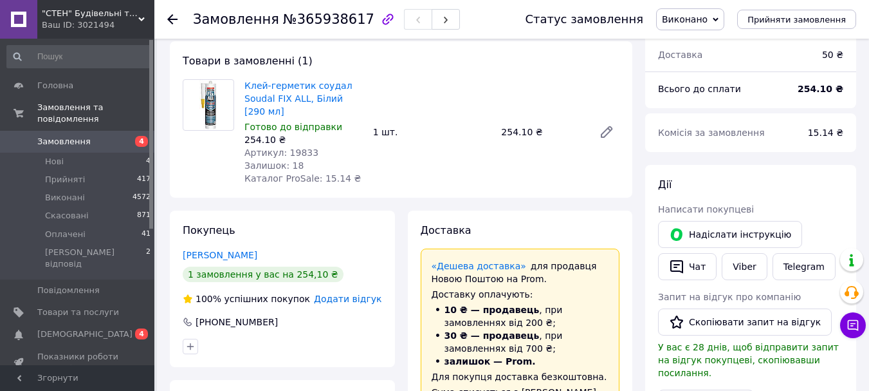
scroll to position [129, 0]
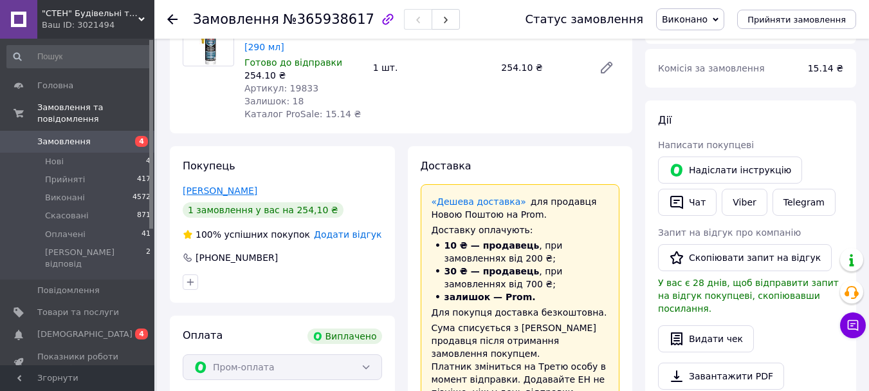
click at [211, 190] on link "[PERSON_NAME]" at bounding box center [220, 190] width 75 height 10
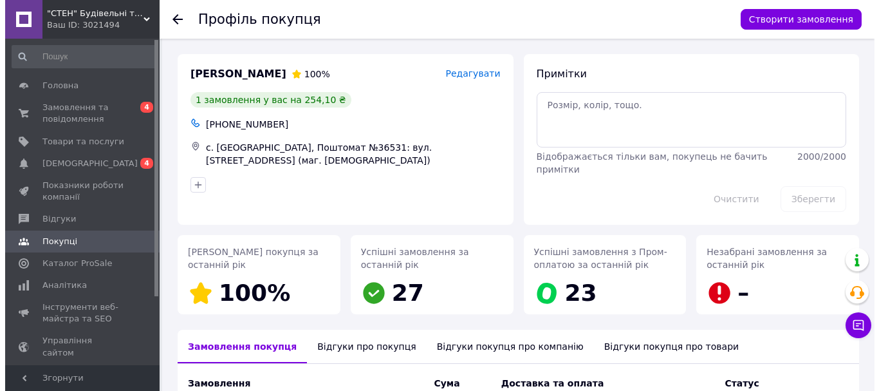
scroll to position [182, 0]
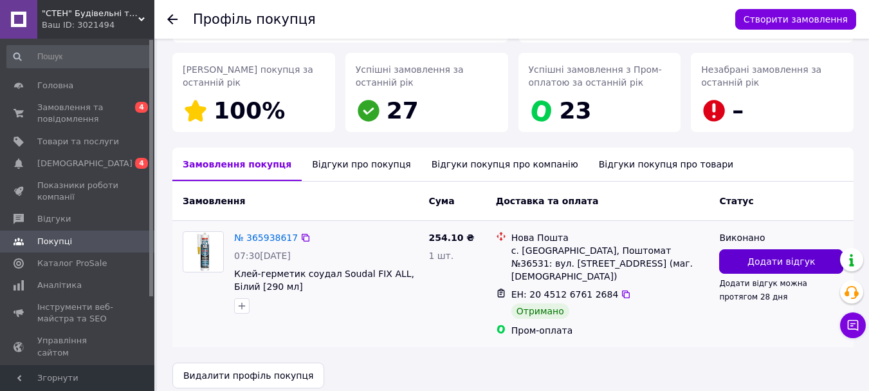
click at [791, 260] on span "Додати відгук" at bounding box center [782, 261] width 68 height 13
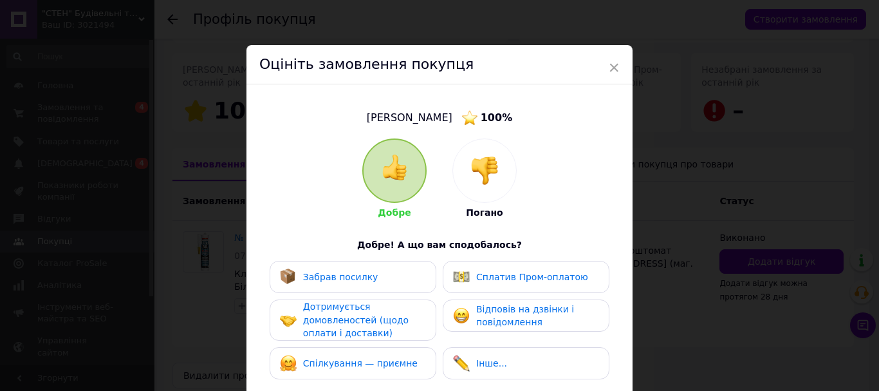
drag, startPoint x: 380, startPoint y: 273, endPoint x: 374, endPoint y: 288, distance: 16.1
click at [377, 278] on div "Забрав посилку" at bounding box center [353, 276] width 146 height 17
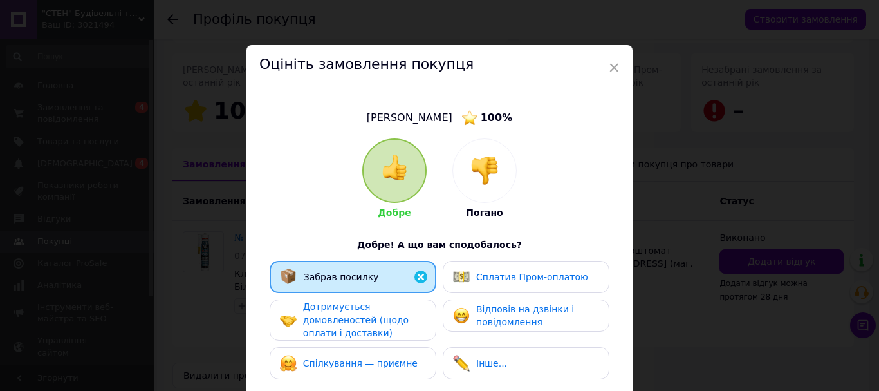
drag, startPoint x: 383, startPoint y: 327, endPoint x: 436, endPoint y: 314, distance: 53.7
click at [394, 324] on div "Дотримується домовленостей (щодо оплати і доставки)" at bounding box center [364, 320] width 122 height 40
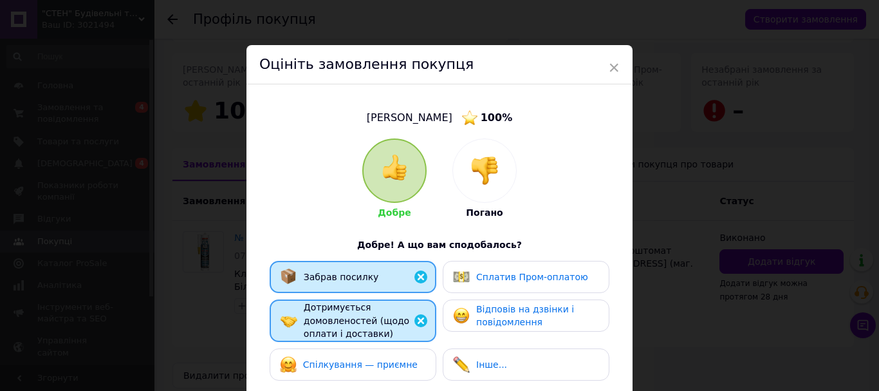
click at [506, 272] on span "Сплатив Пром-оплатою" at bounding box center [532, 277] width 112 height 10
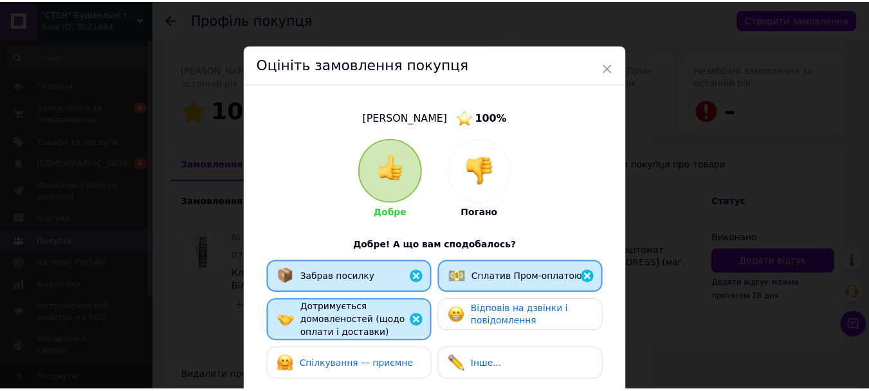
scroll to position [244, 0]
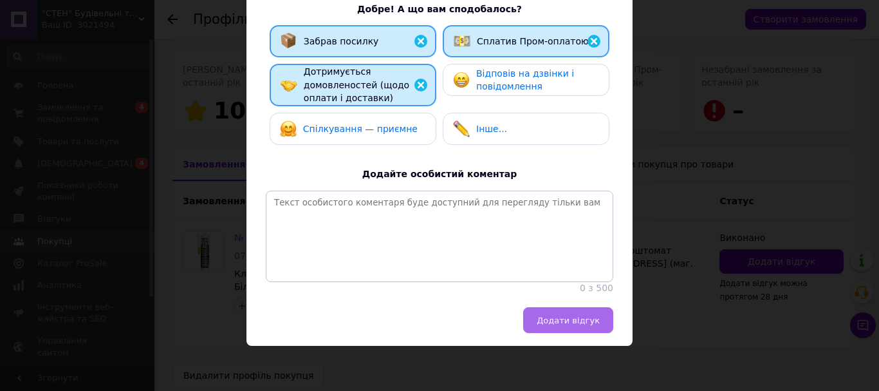
click at [554, 319] on span "Додати відгук" at bounding box center [568, 320] width 63 height 10
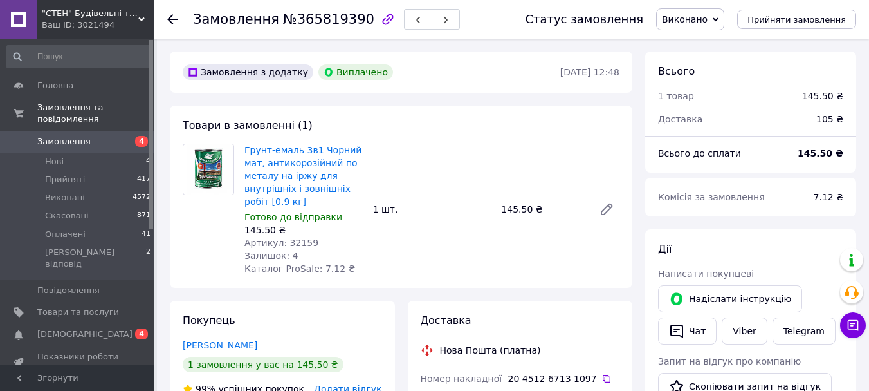
scroll to position [129, 0]
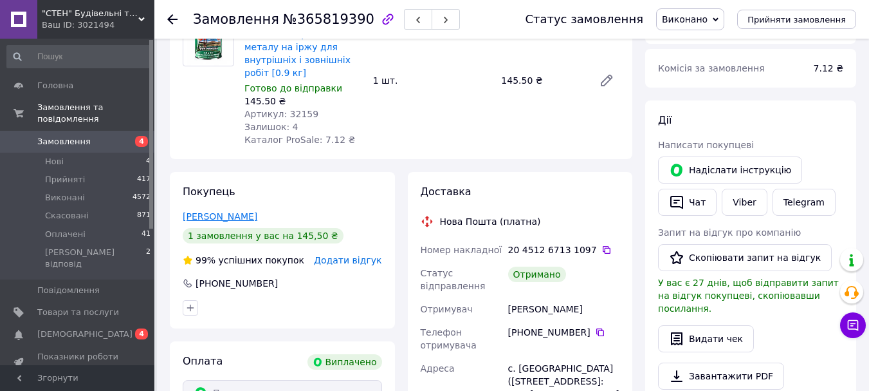
click at [236, 214] on link "[PERSON_NAME]" at bounding box center [220, 216] width 75 height 10
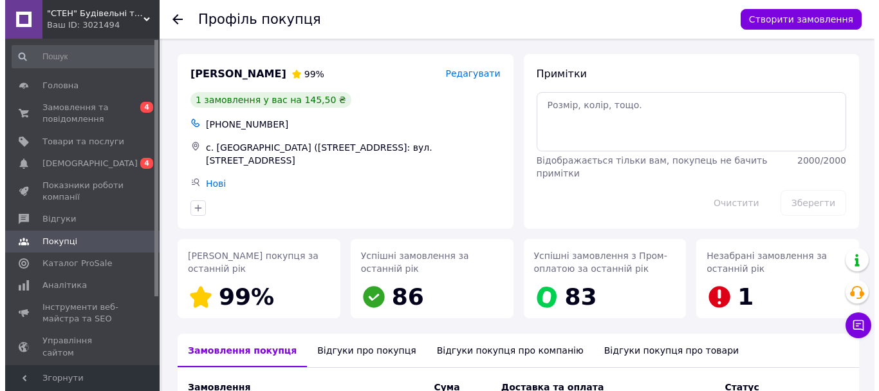
scroll to position [186, 0]
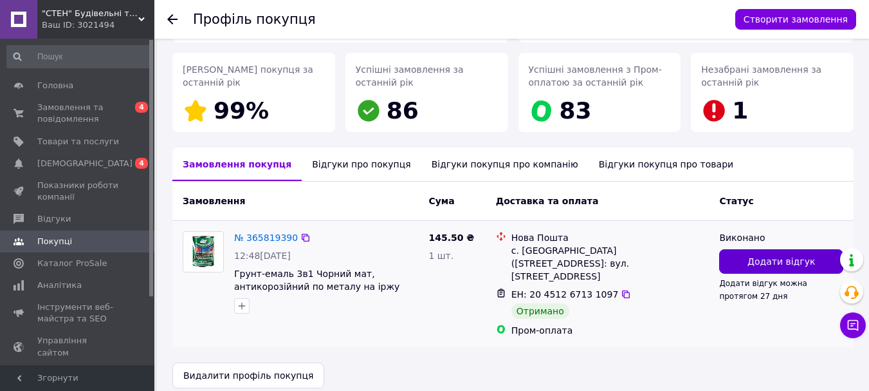
click at [746, 258] on button "Додати відгук" at bounding box center [781, 261] width 124 height 24
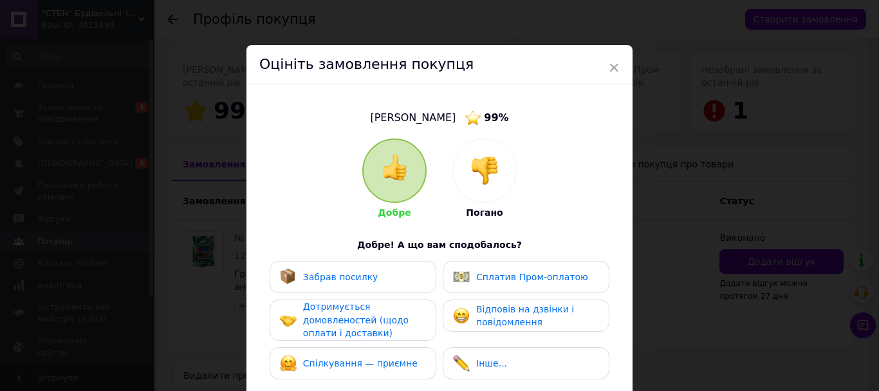
click at [341, 275] on span "Забрав посилку" at bounding box center [340, 277] width 75 height 10
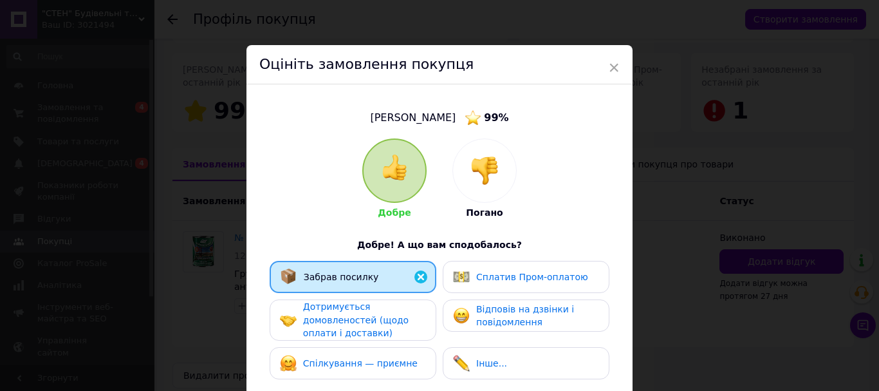
drag, startPoint x: 346, startPoint y: 310, endPoint x: 447, endPoint y: 293, distance: 101.8
click at [361, 308] on div "Дотримується домовленостей (щодо оплати і доставки)" at bounding box center [364, 320] width 122 height 40
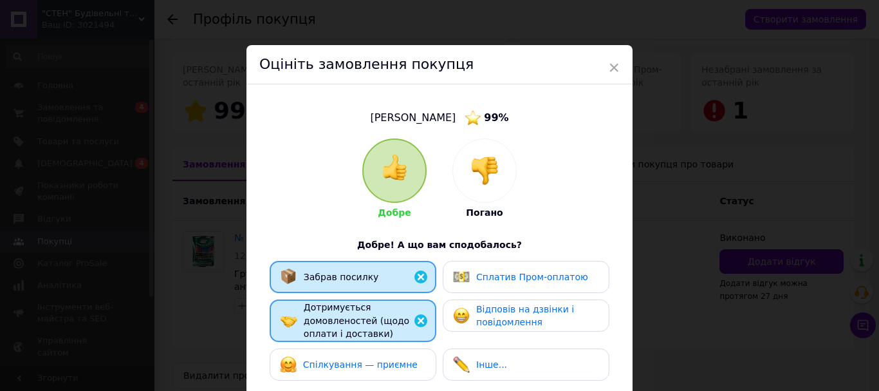
click at [477, 279] on span "Сплатив Пром-оплатою" at bounding box center [532, 277] width 112 height 10
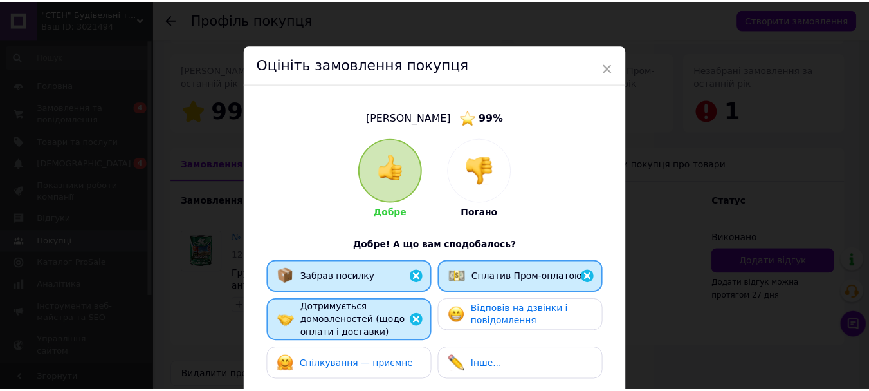
scroll to position [244, 0]
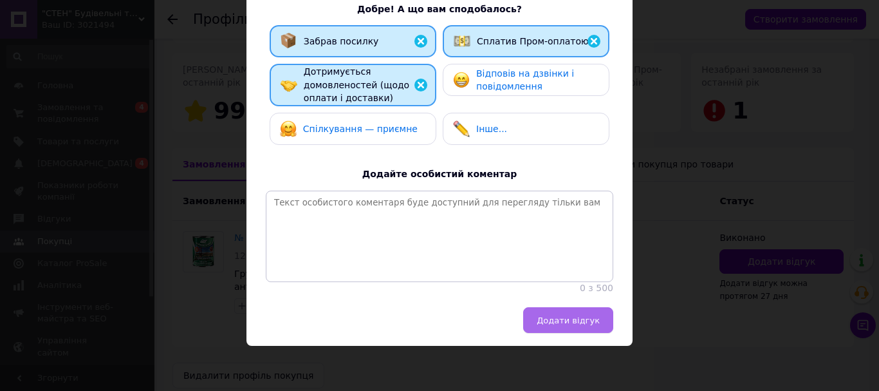
click at [540, 321] on button "Додати відгук" at bounding box center [568, 320] width 90 height 26
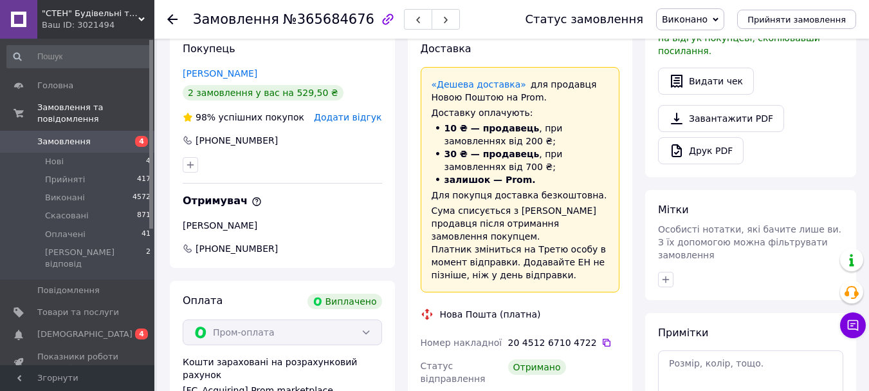
scroll to position [257, 0]
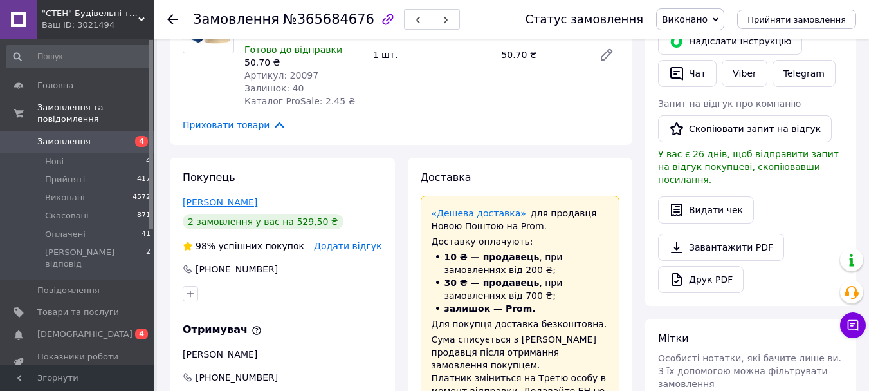
click at [237, 197] on link "[PERSON_NAME]" at bounding box center [220, 202] width 75 height 10
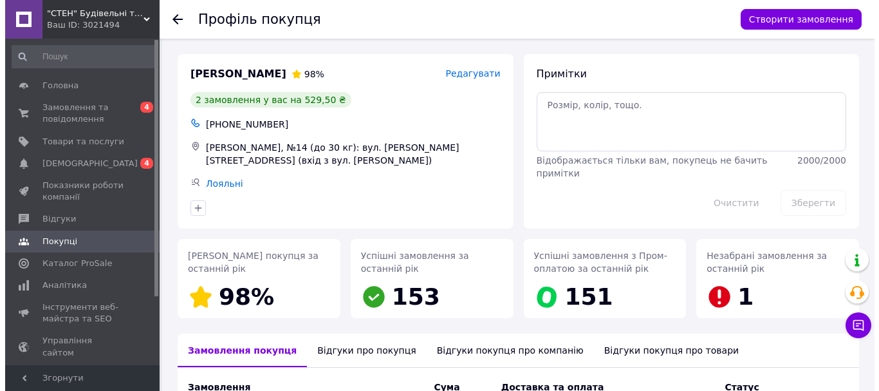
scroll to position [193, 0]
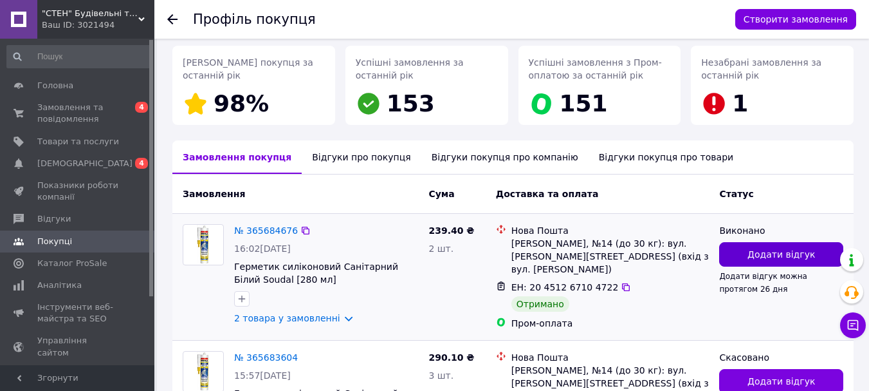
click at [756, 251] on span "Додати відгук" at bounding box center [782, 254] width 68 height 13
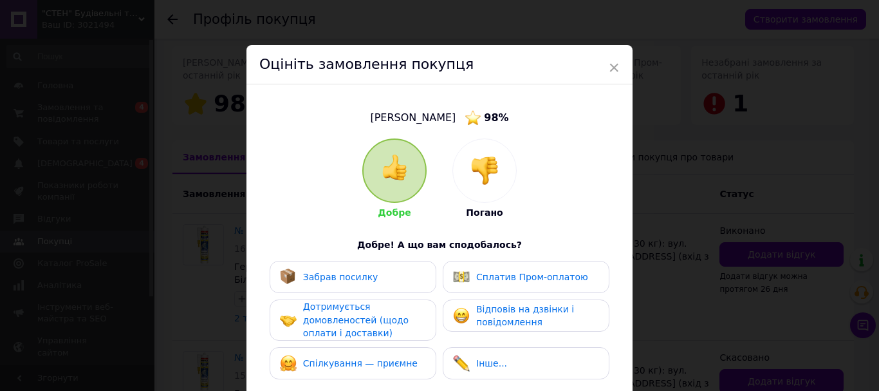
click at [348, 277] on span "Забрав посилку" at bounding box center [340, 277] width 75 height 10
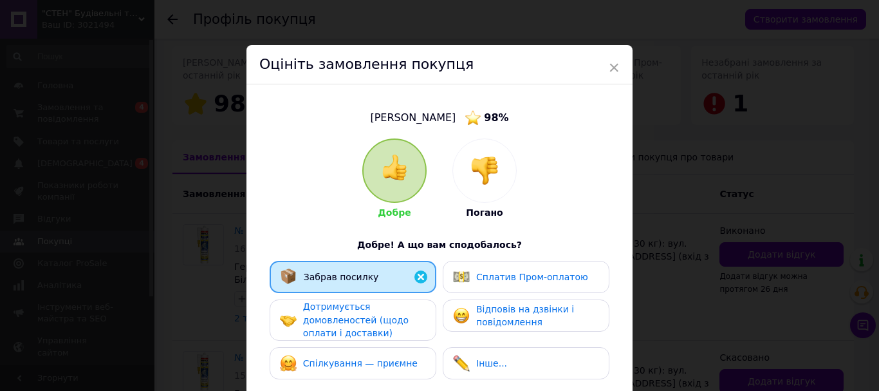
drag, startPoint x: 349, startPoint y: 317, endPoint x: 511, endPoint y: 294, distance: 163.1
click at [363, 315] on span "Дотримується домовленостей (щодо оплати і доставки)" at bounding box center [356, 319] width 106 height 37
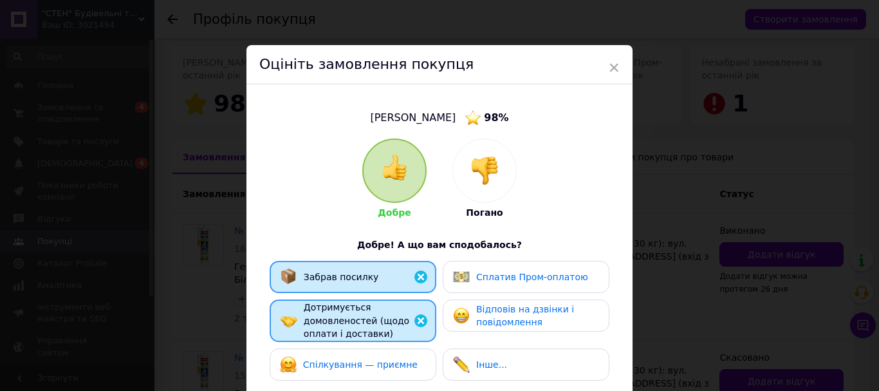
click at [537, 275] on span "Сплатив Пром-оплатою" at bounding box center [532, 277] width 112 height 10
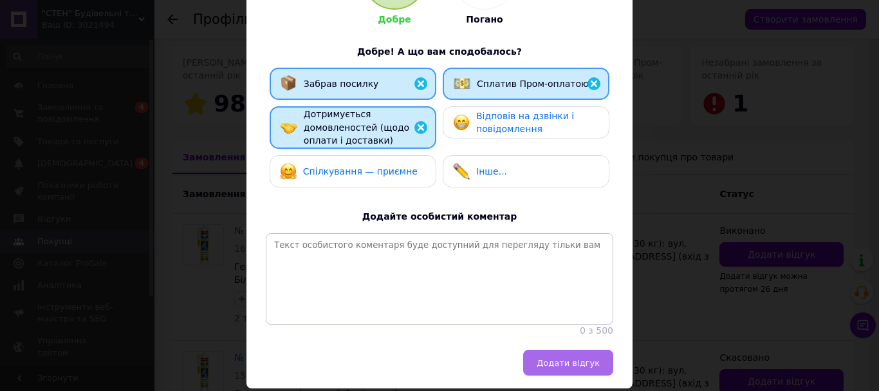
click at [550, 367] on span "Додати відгук" at bounding box center [568, 363] width 63 height 10
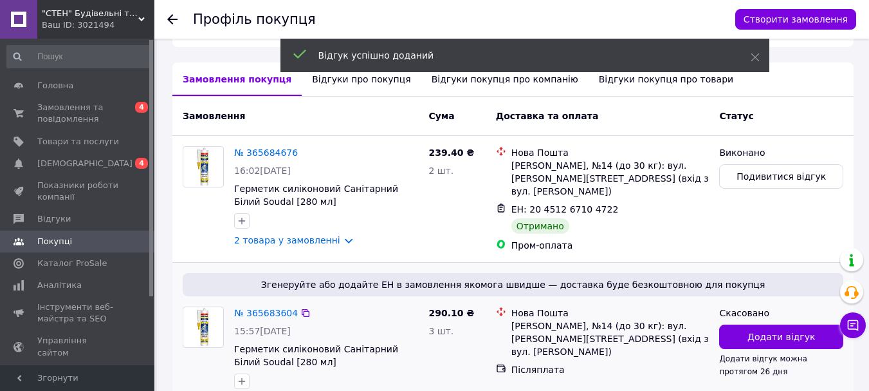
scroll to position [335, 0]
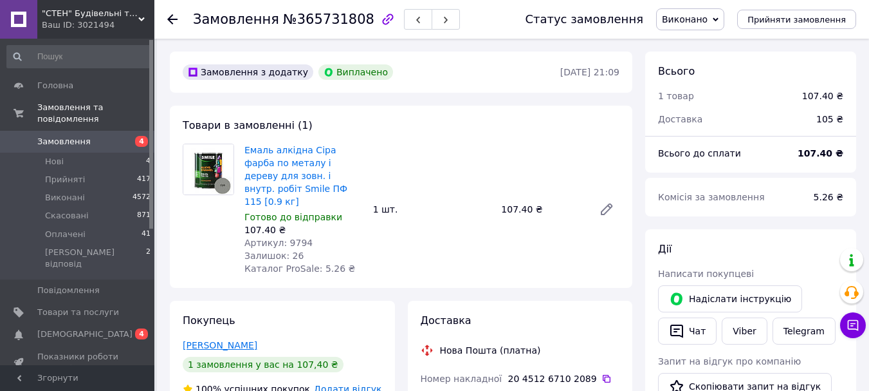
click at [226, 340] on link "[PERSON_NAME]" at bounding box center [220, 345] width 75 height 10
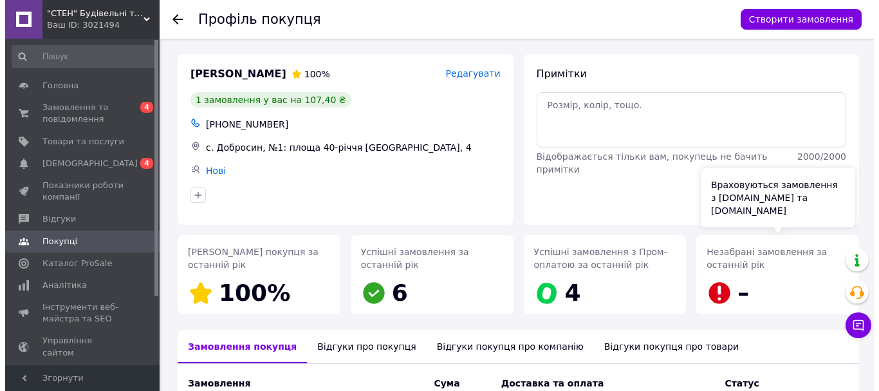
scroll to position [172, 0]
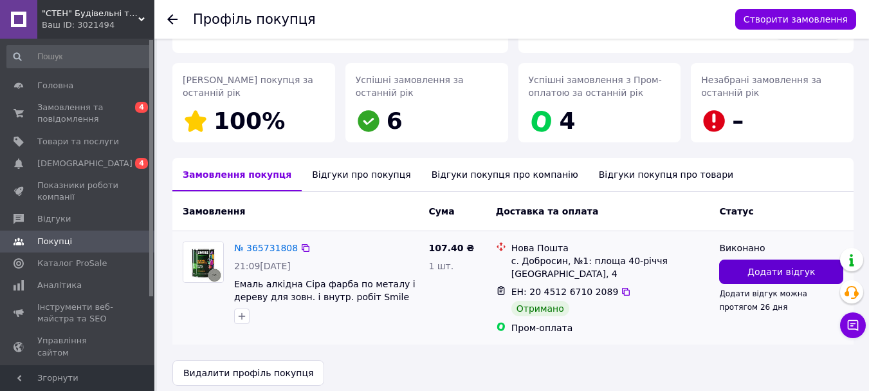
click at [773, 275] on span "Додати відгук" at bounding box center [782, 271] width 68 height 13
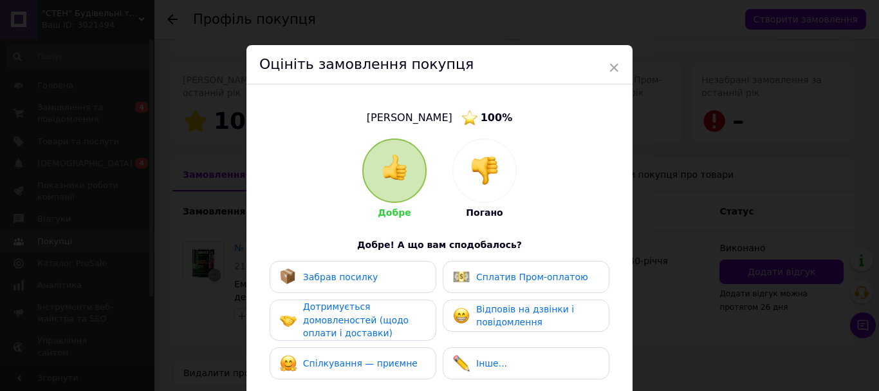
drag, startPoint x: 349, startPoint y: 273, endPoint x: 345, endPoint y: 300, distance: 26.8
click at [347, 277] on span "Забрав посилку" at bounding box center [340, 277] width 75 height 10
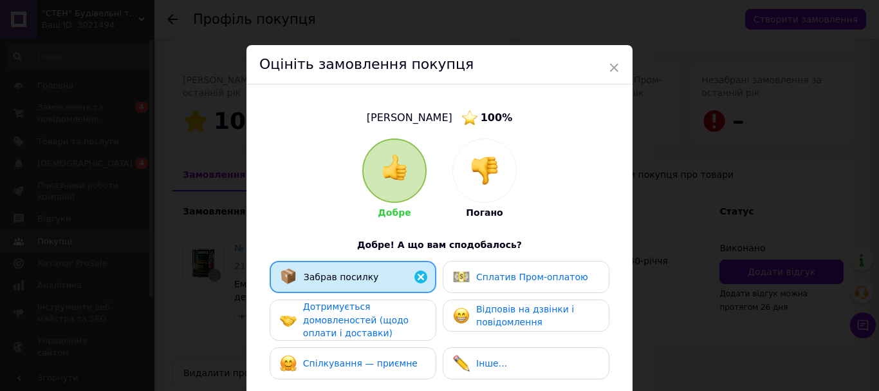
drag, startPoint x: 346, startPoint y: 317, endPoint x: 455, endPoint y: 291, distance: 112.4
click at [349, 314] on span "Дотримується домовленостей (щодо оплати і доставки)" at bounding box center [356, 319] width 106 height 37
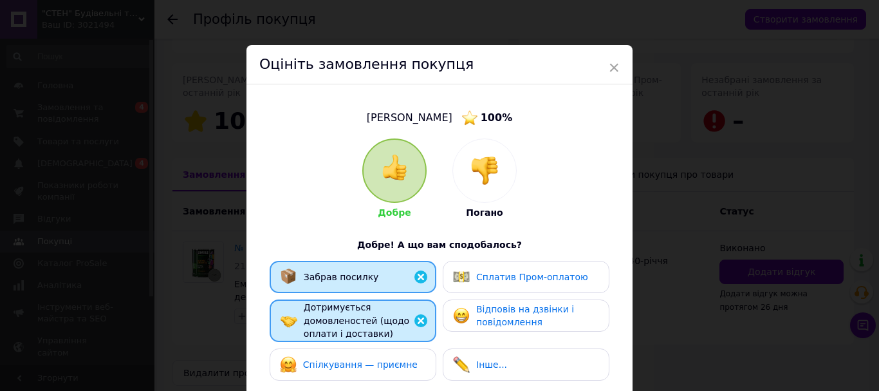
click at [479, 278] on span "Сплатив Пром-оплатою" at bounding box center [532, 277] width 112 height 10
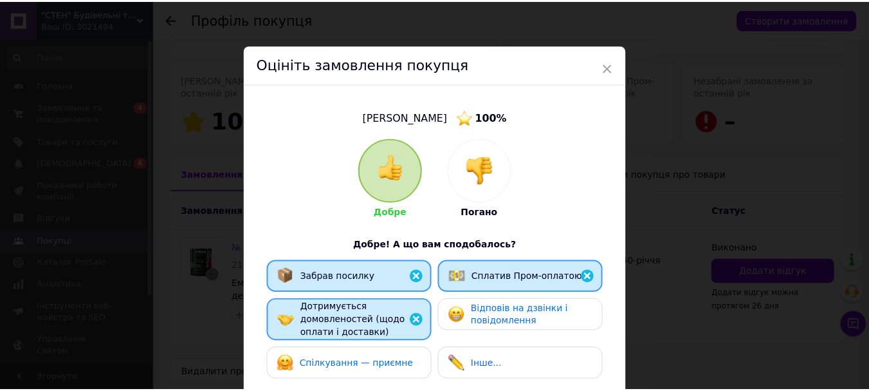
scroll to position [244, 0]
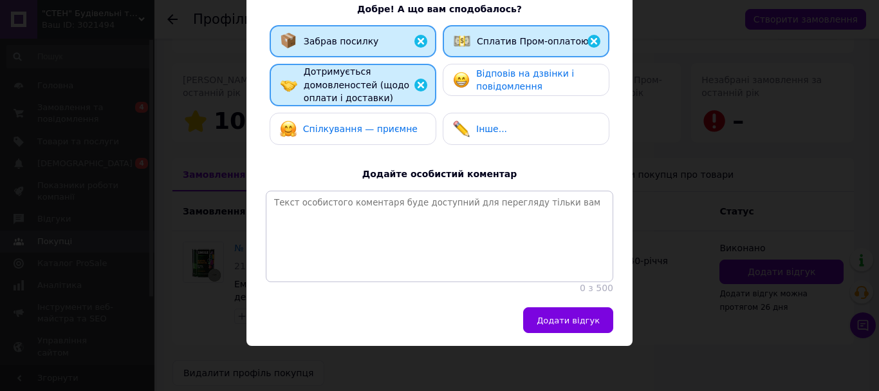
click at [557, 320] on span "Додати відгук" at bounding box center [568, 320] width 63 height 10
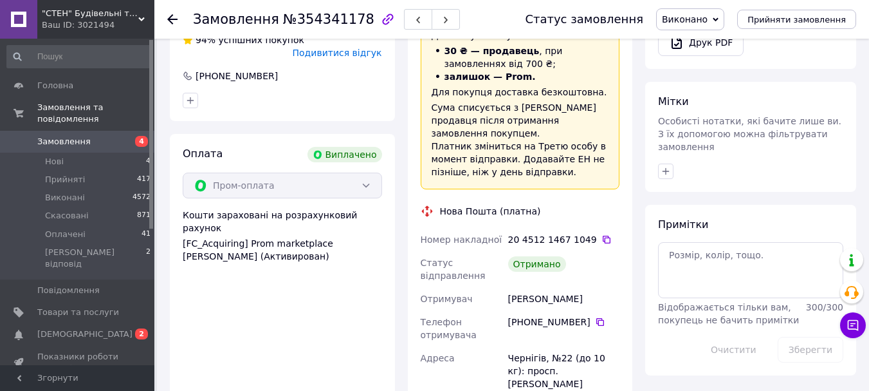
scroll to position [322, 0]
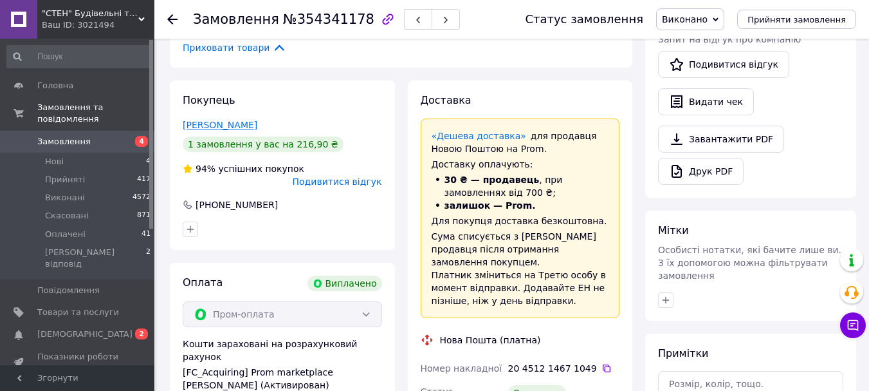
click at [214, 120] on link "[PERSON_NAME]" at bounding box center [220, 125] width 75 height 10
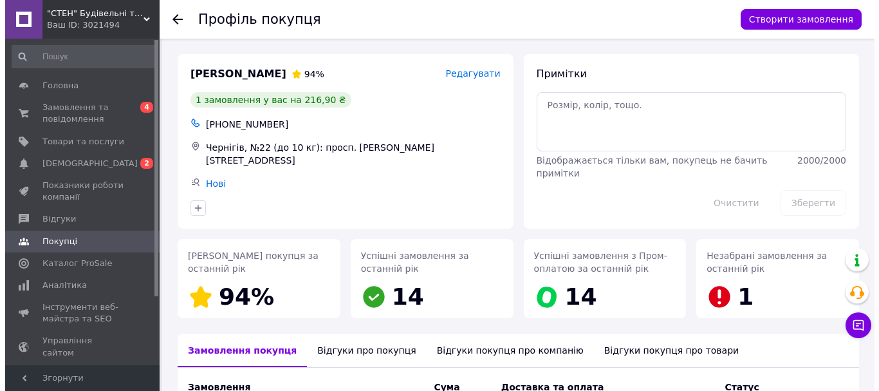
scroll to position [190, 0]
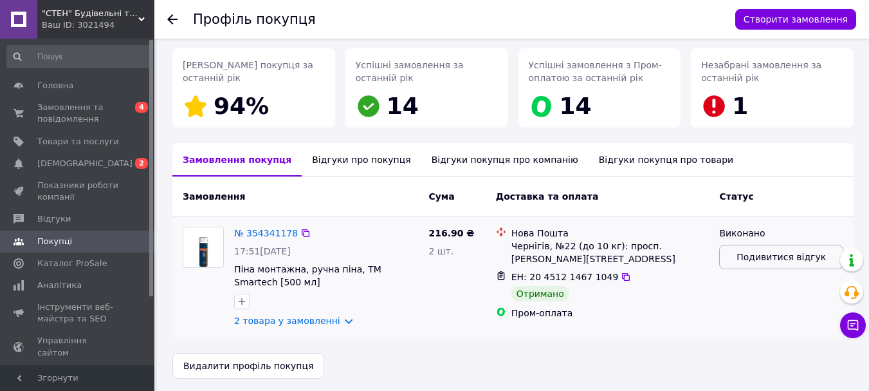
click at [778, 255] on span "Подивитися відгук" at bounding box center [781, 256] width 89 height 13
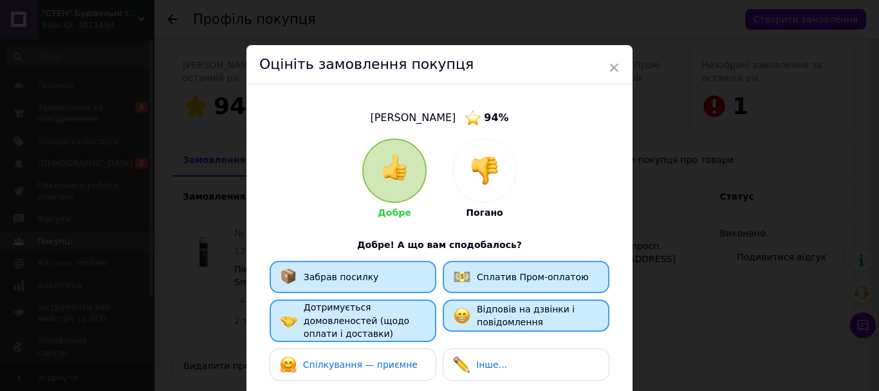
click at [522, 316] on span "Відповів на дзвінки і повідомлення" at bounding box center [526, 316] width 98 height 24
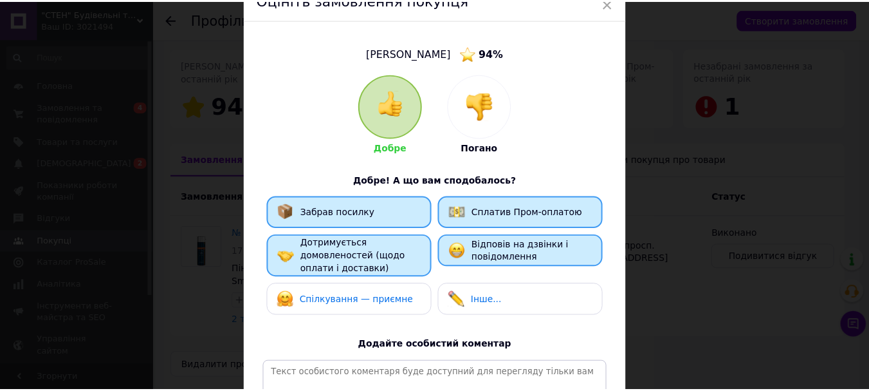
scroll to position [0, 0]
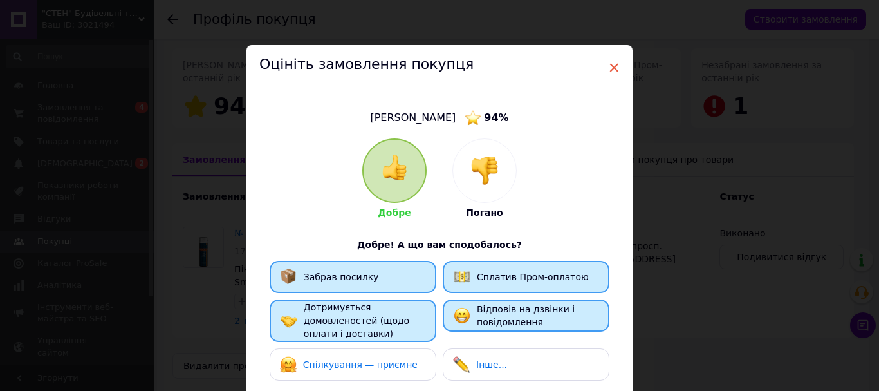
click at [611, 64] on span "×" at bounding box center [614, 68] width 12 height 22
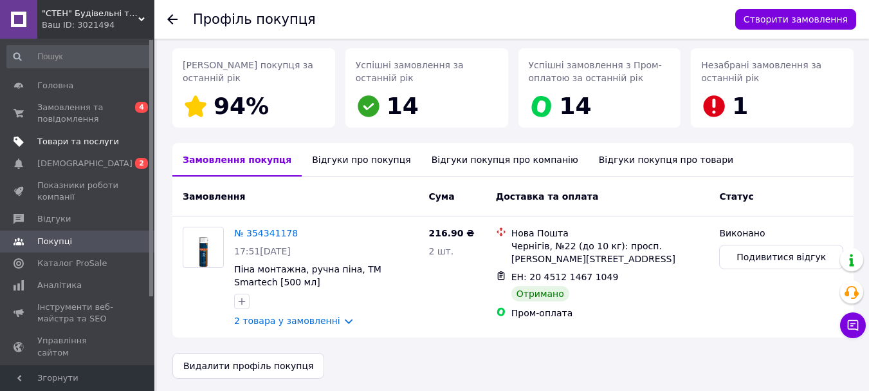
click at [48, 141] on span "Товари та послуги" at bounding box center [78, 142] width 82 height 12
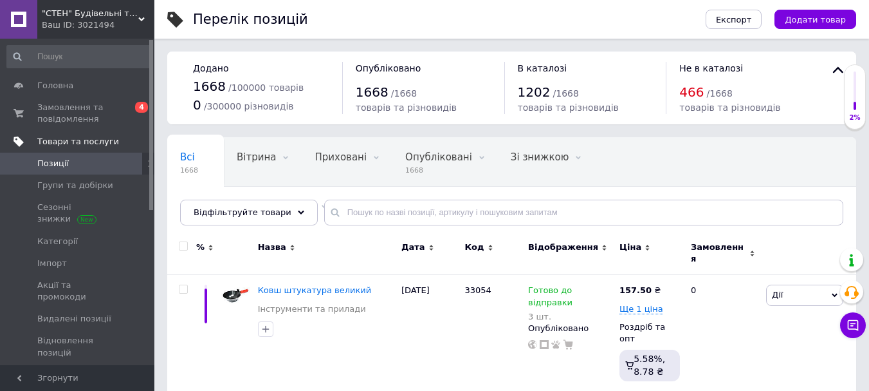
click at [54, 139] on span "Товари та послуги" at bounding box center [78, 142] width 82 height 12
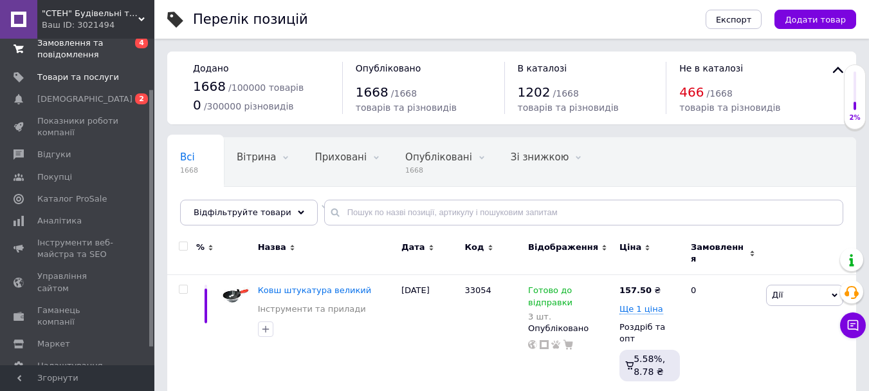
scroll to position [87, 0]
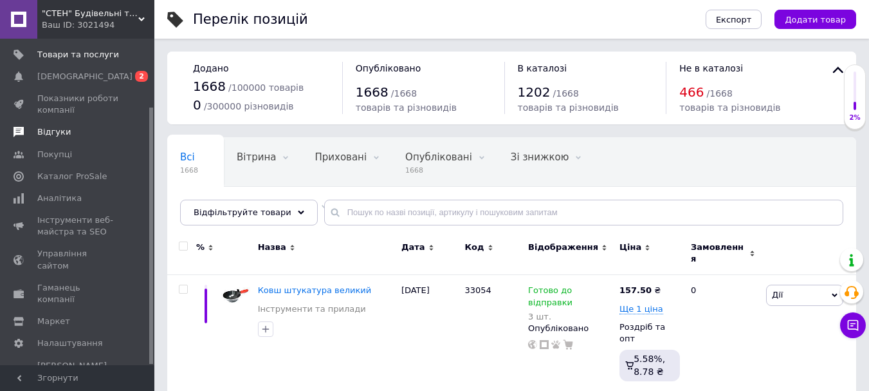
click at [53, 134] on span "Відгуки" at bounding box center [53, 132] width 33 height 12
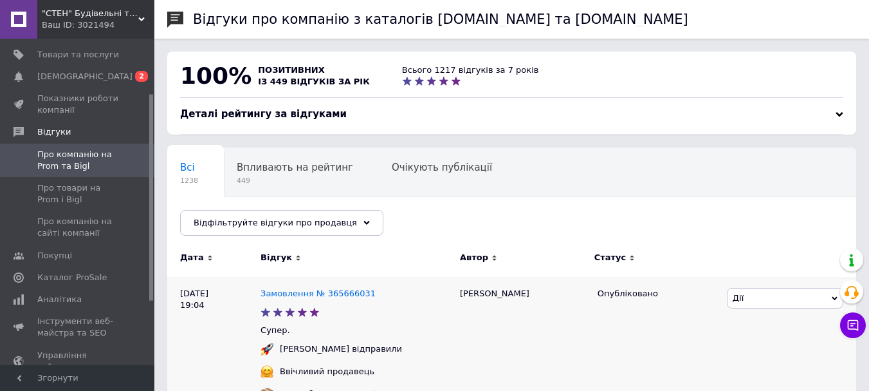
scroll to position [129, 0]
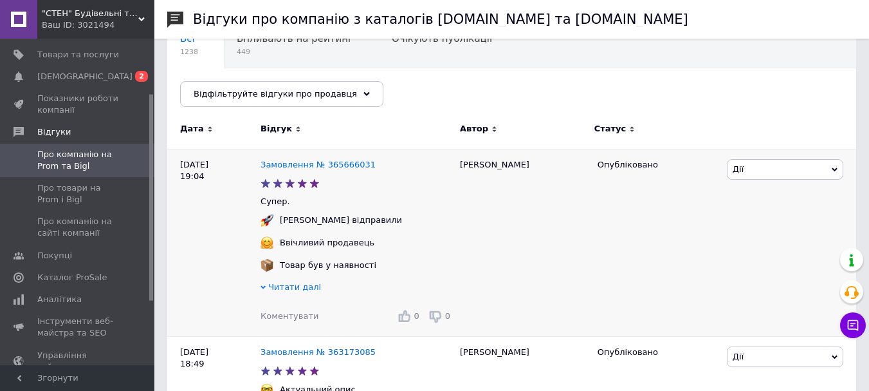
click at [746, 173] on span "Дії" at bounding box center [785, 169] width 116 height 21
click at [741, 198] on li "Коментувати" at bounding box center [785, 194] width 115 height 18
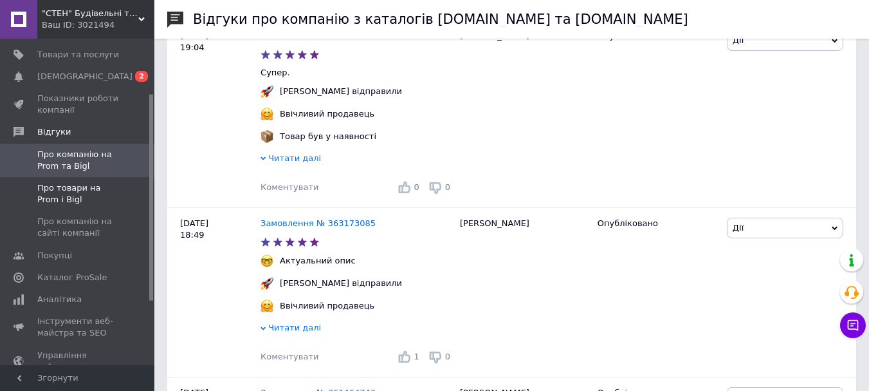
click at [54, 194] on span "Про товари на Prom і Bigl" at bounding box center [78, 193] width 82 height 23
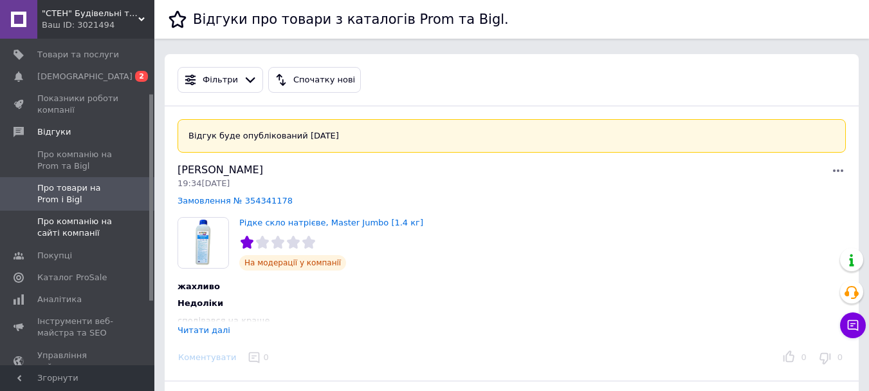
click at [79, 221] on span "Про компанію на сайті компанії" at bounding box center [78, 227] width 82 height 23
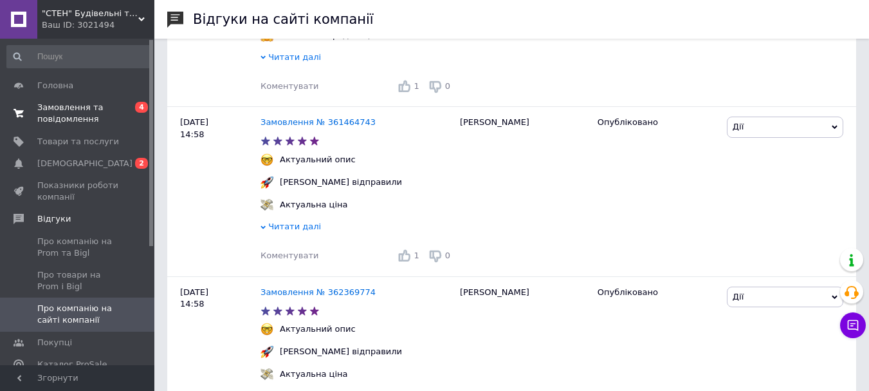
scroll to position [579, 0]
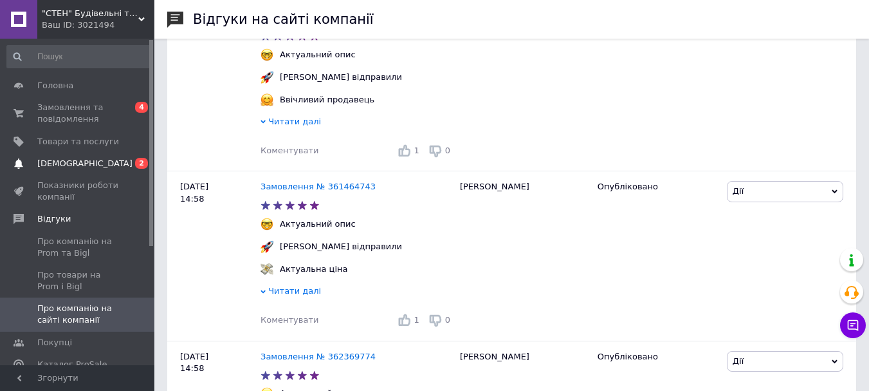
click at [44, 166] on span "[DEMOGRAPHIC_DATA]" at bounding box center [84, 164] width 95 height 12
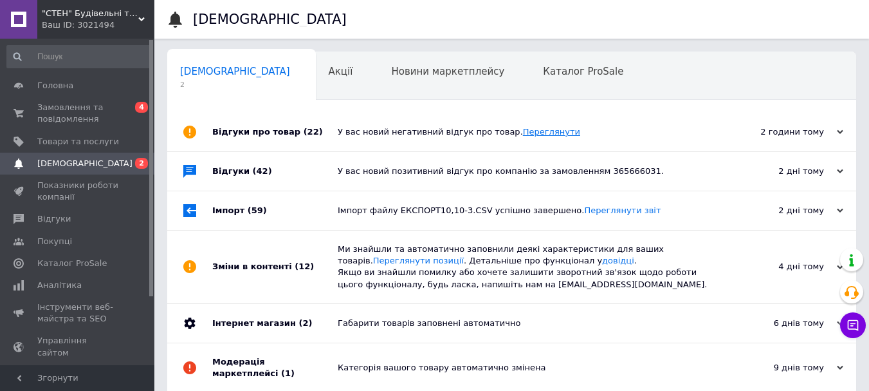
click at [533, 134] on link "Переглянути" at bounding box center [551, 132] width 57 height 10
